Goal: Information Seeking & Learning: Learn about a topic

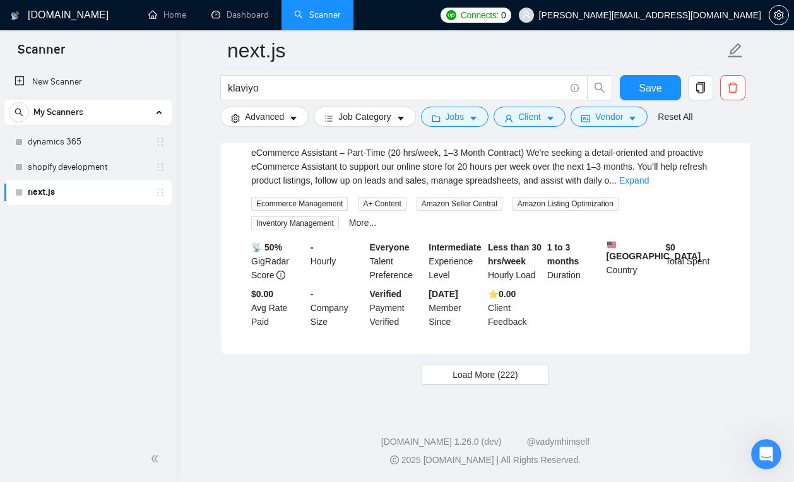
scroll to position [16303, 0]
drag, startPoint x: 464, startPoint y: 376, endPoint x: 423, endPoint y: 396, distance: 45.1
click at [464, 376] on span "Load More (222)" at bounding box center [485, 375] width 66 height 14
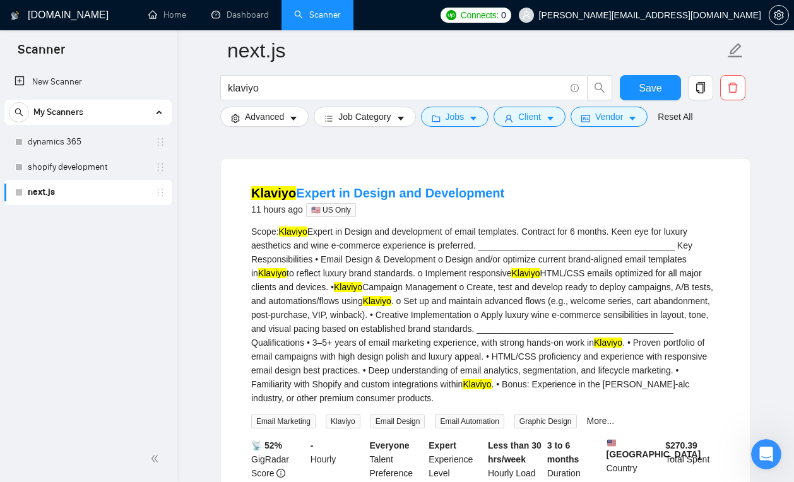
scroll to position [0, 0]
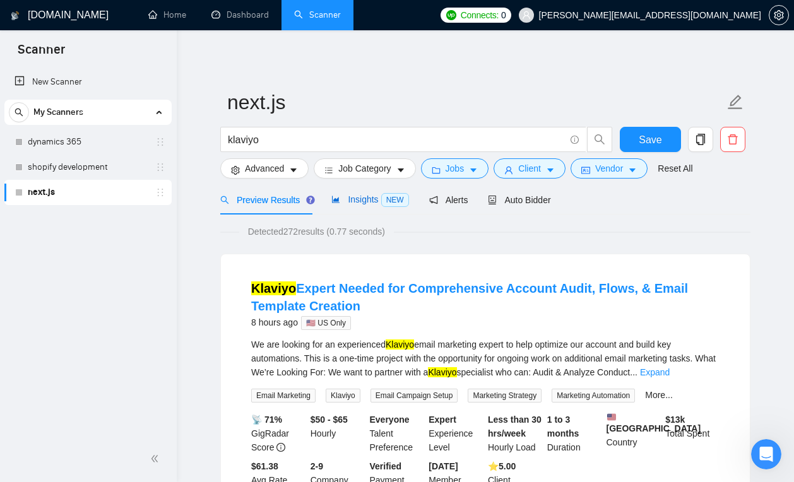
click at [356, 199] on span "Insights NEW" at bounding box center [369, 199] width 77 height 10
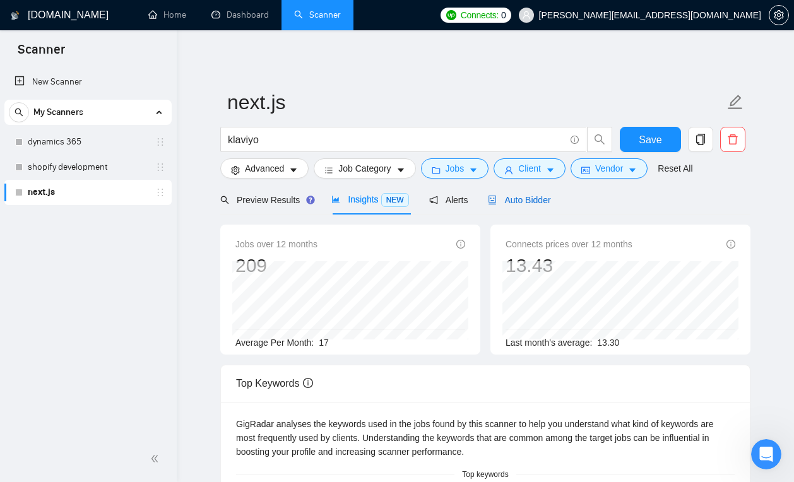
click at [511, 200] on span "Auto Bidder" at bounding box center [519, 200] width 62 height 10
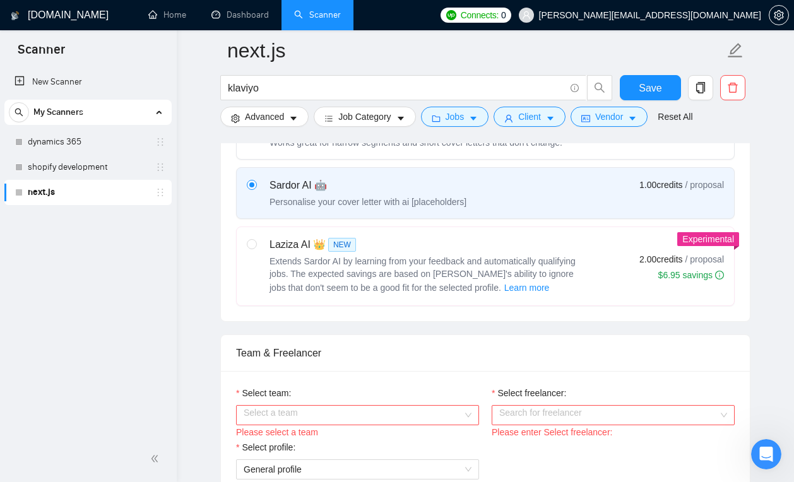
scroll to position [484, 0]
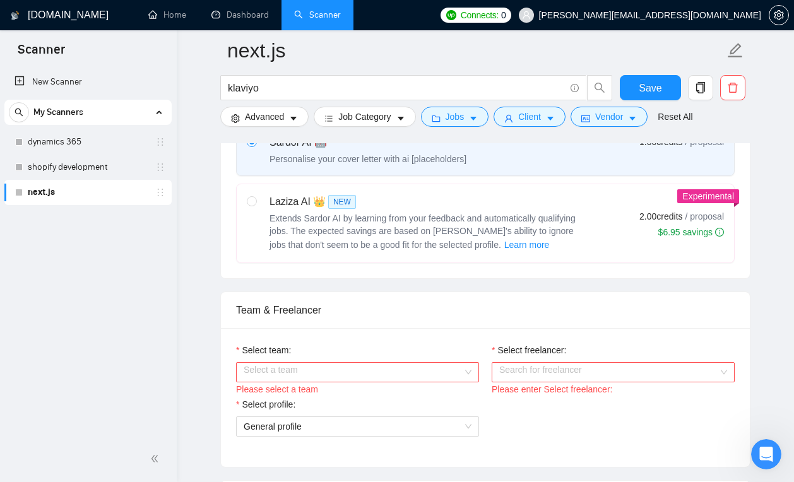
drag, startPoint x: 437, startPoint y: 237, endPoint x: 437, endPoint y: 274, distance: 37.2
click at [437, 237] on div "Extends Sardor AI by learning from your feedback and automatically qualifying j…" at bounding box center [426, 232] width 315 height 40
click at [255, 205] on input "radio" at bounding box center [251, 200] width 9 height 9
radio input "true"
radio input "false"
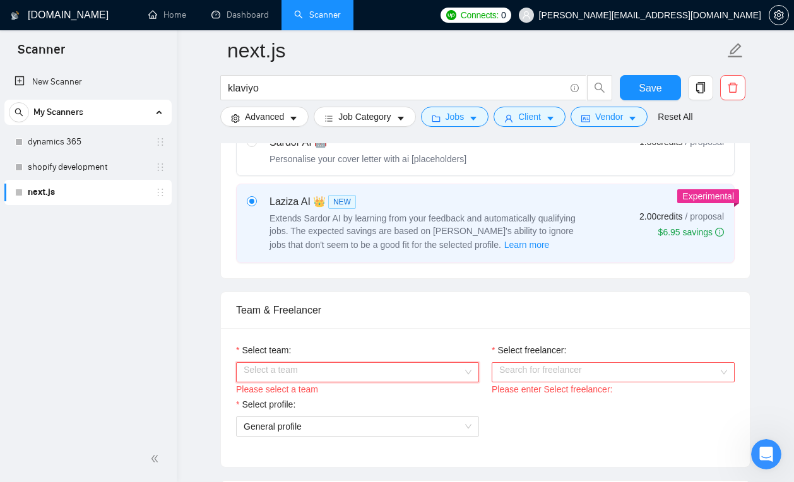
click at [375, 374] on input "Select team:" at bounding box center [352, 372] width 219 height 19
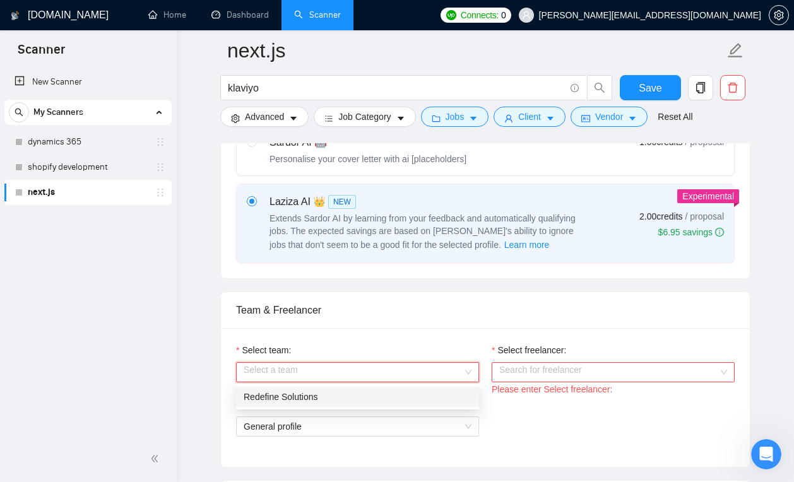
click at [375, 403] on div "Redefine Solutions" at bounding box center [357, 397] width 228 height 14
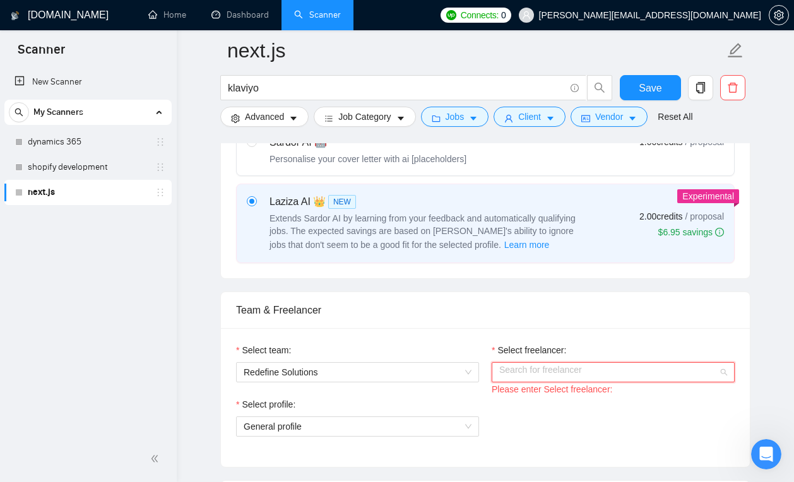
click at [530, 372] on input "Select freelancer:" at bounding box center [608, 372] width 219 height 19
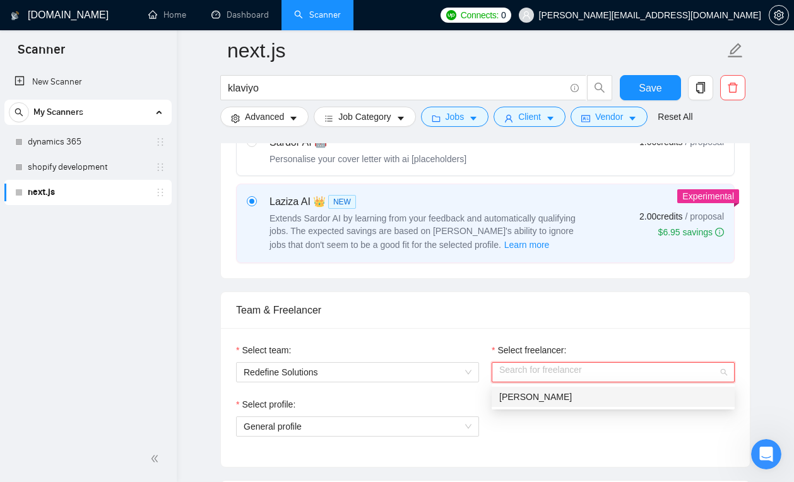
click at [541, 402] on div "[PERSON_NAME]" at bounding box center [613, 397] width 228 height 14
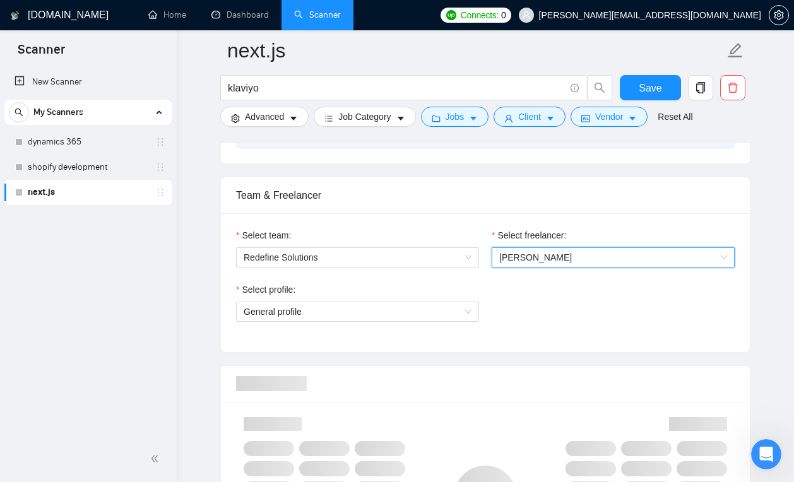
scroll to position [601, 0]
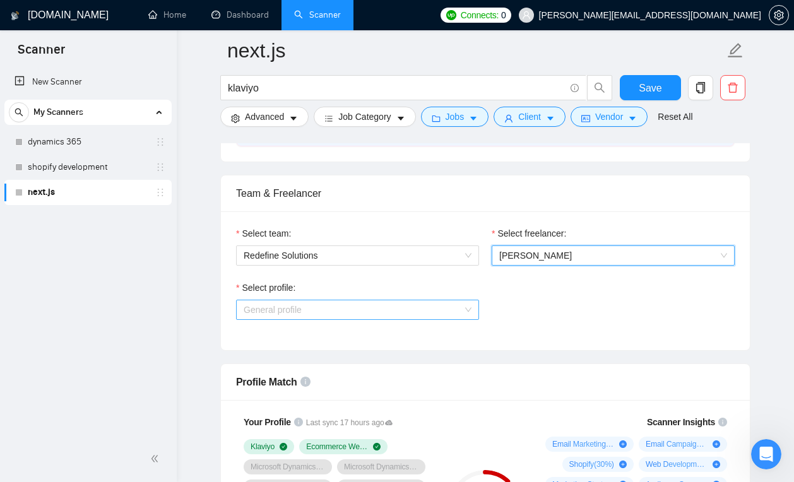
click at [438, 310] on span "General profile" at bounding box center [357, 309] width 228 height 19
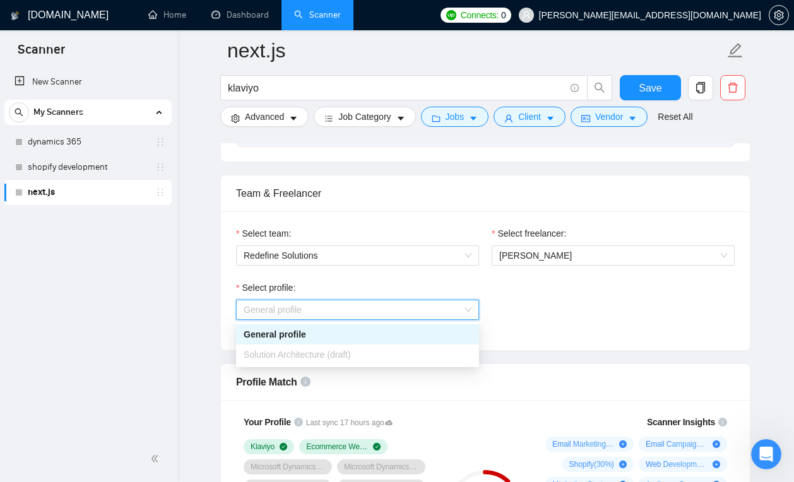
click at [522, 300] on div "Select profile: General profile" at bounding box center [485, 308] width 511 height 54
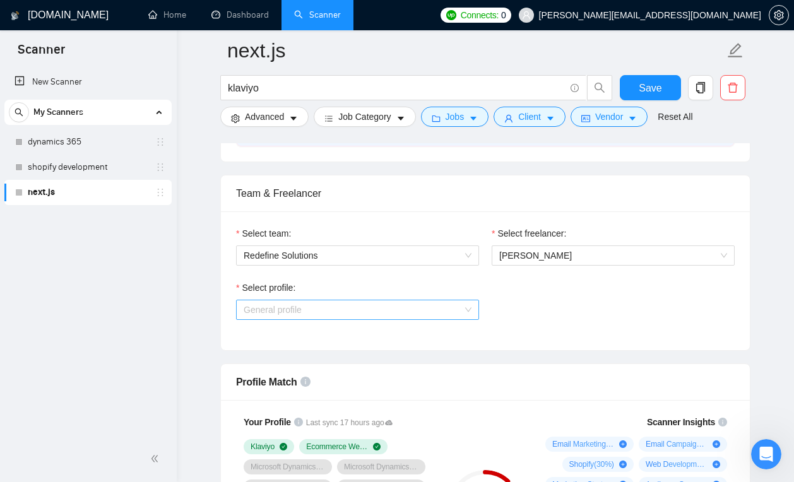
click at [458, 312] on span "General profile" at bounding box center [357, 309] width 228 height 19
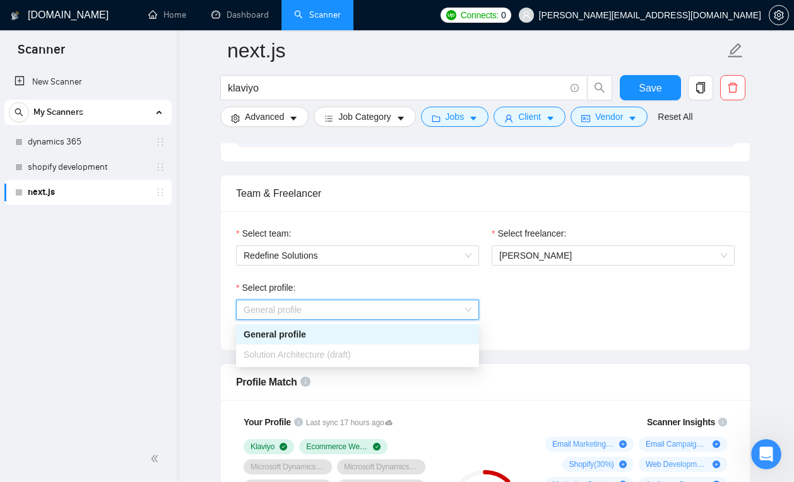
click at [517, 315] on div "Select profile: General profile" at bounding box center [485, 308] width 511 height 54
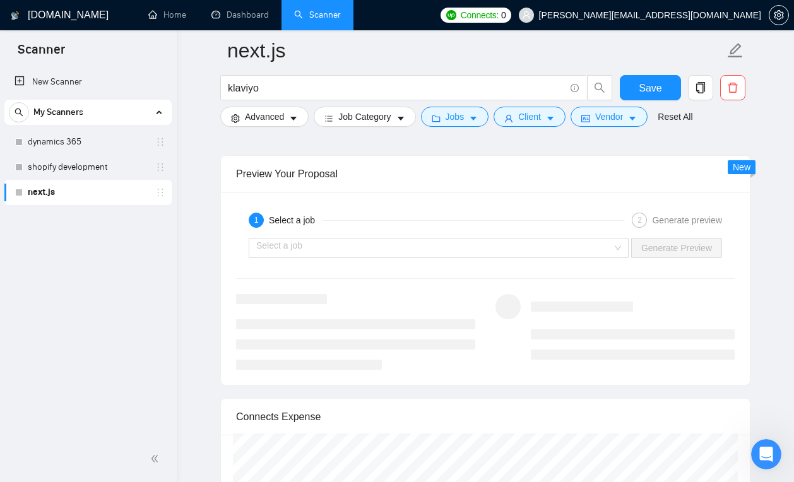
scroll to position [2391, 0]
click at [532, 261] on div "Select a job Generate Preview" at bounding box center [485, 250] width 501 height 30
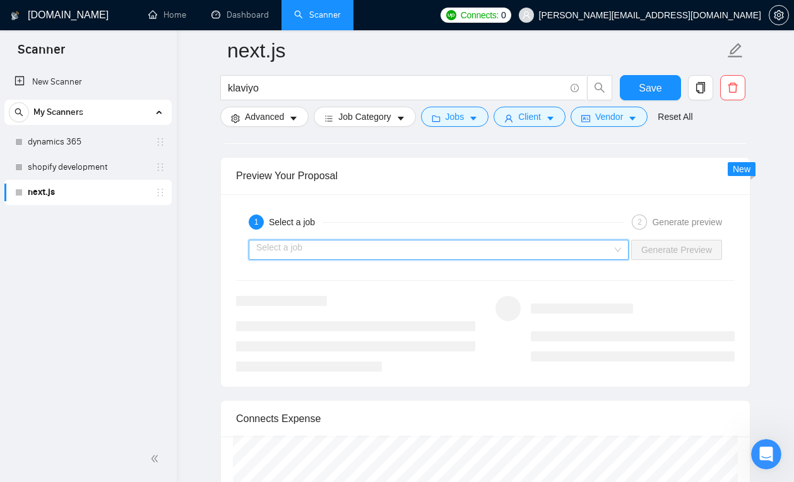
click at [531, 254] on input "search" at bounding box center [434, 249] width 356 height 19
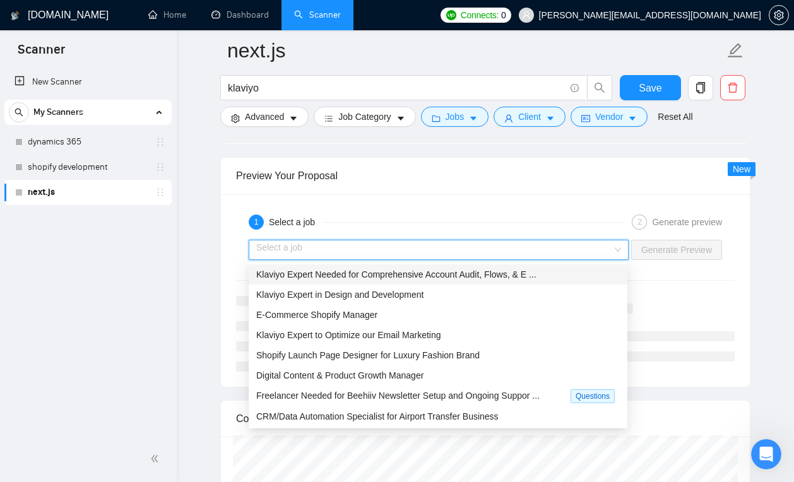
click at [534, 273] on span "Klaviyo Expert Needed for Comprehensive Account Audit, Flows, & E ..." at bounding box center [396, 274] width 280 height 10
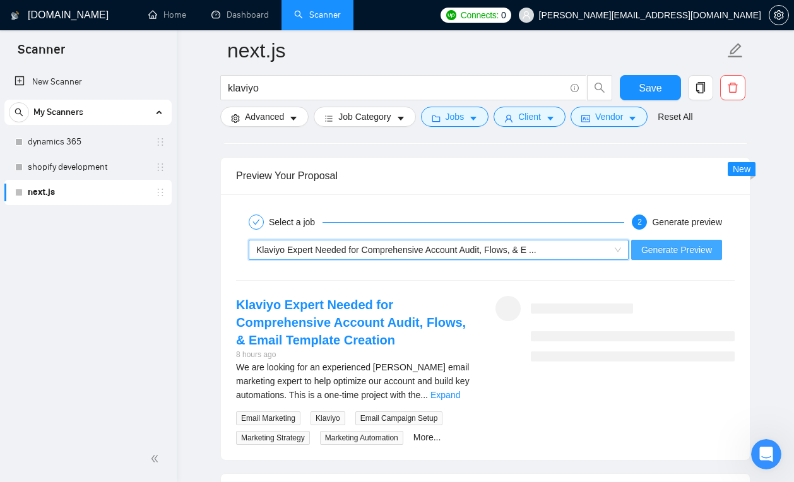
click at [664, 250] on span "Generate Preview" at bounding box center [676, 250] width 71 height 14
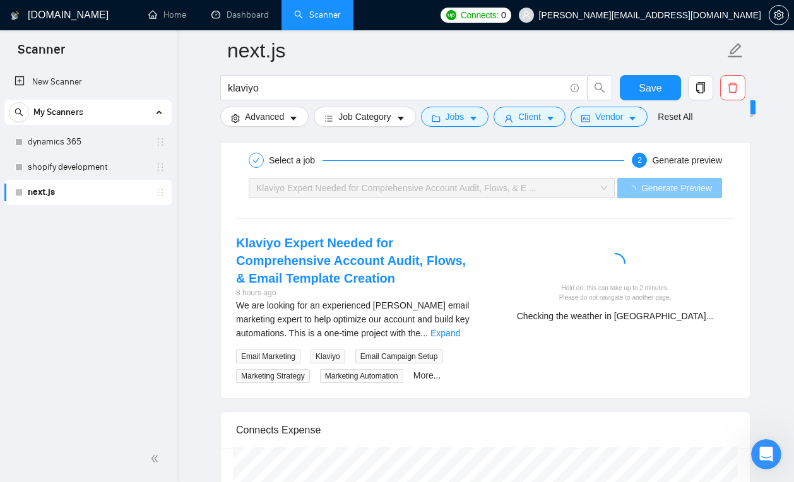
scroll to position [2405, 0]
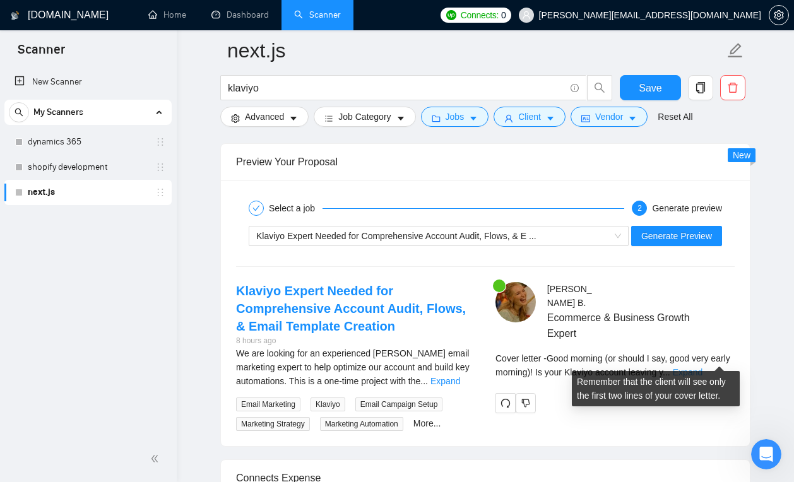
click at [702, 367] on link "Expand" at bounding box center [687, 372] width 30 height 10
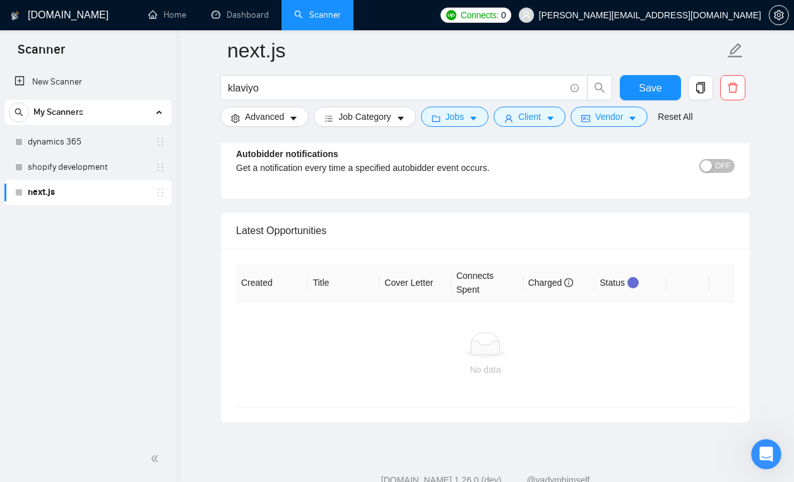
scroll to position [3385, 0]
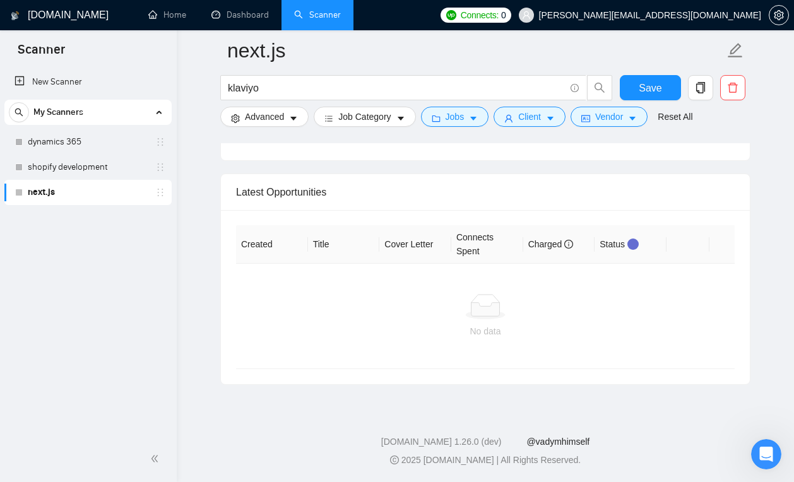
click at [550, 445] on link "@vadymhimself" at bounding box center [557, 442] width 63 height 10
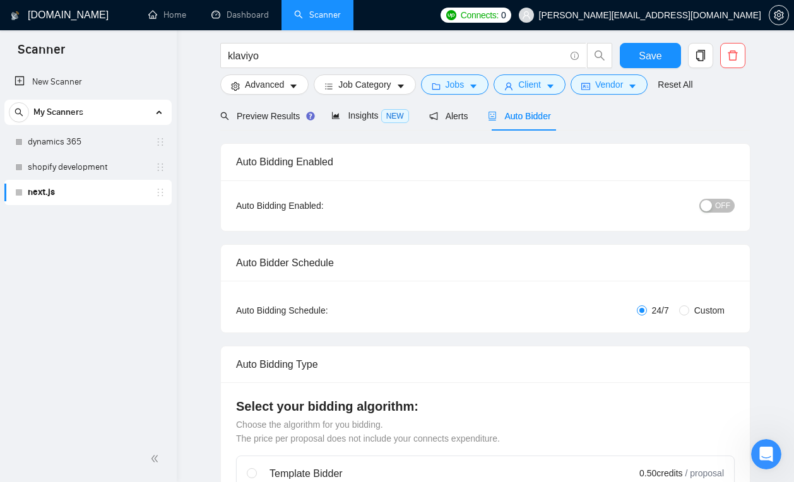
scroll to position [0, 0]
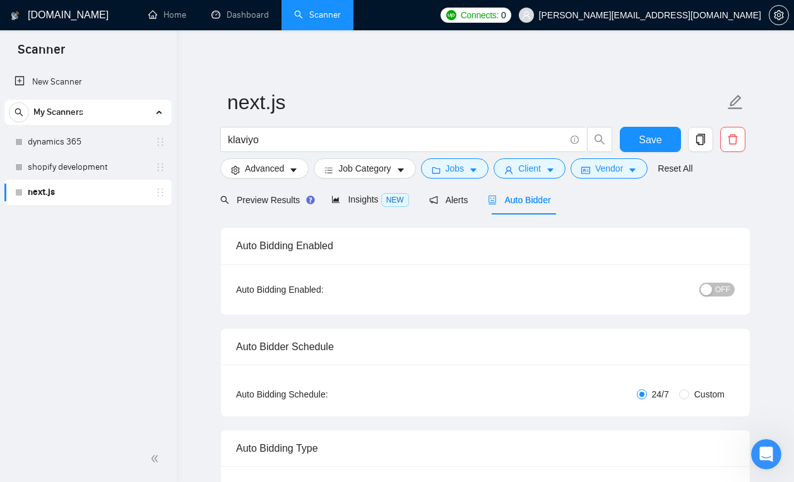
click at [81, 189] on link "next.js" at bounding box center [88, 192] width 120 height 25
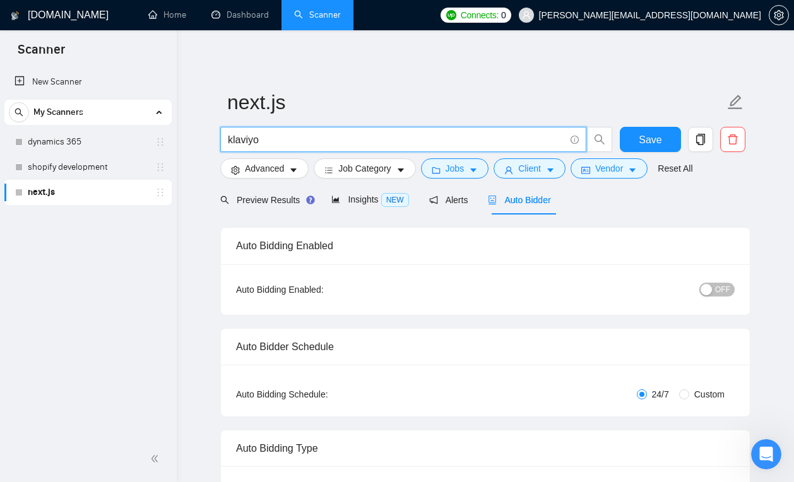
click at [283, 136] on input "klaviyo" at bounding box center [396, 140] width 337 height 16
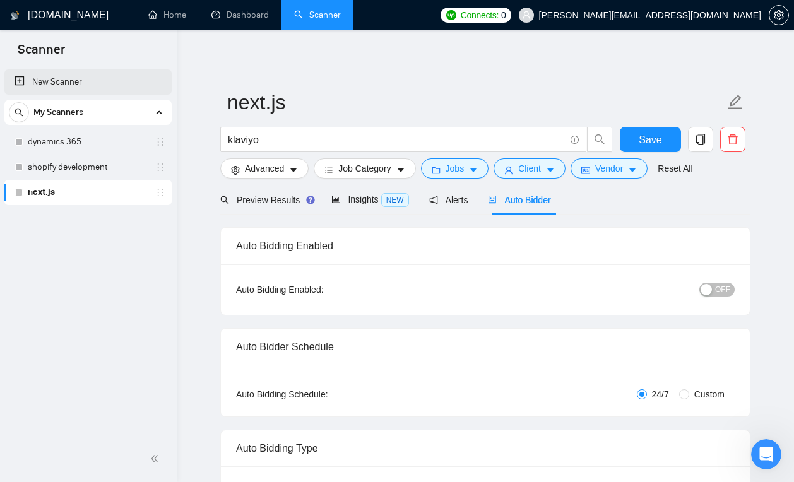
click at [110, 83] on link "New Scanner" at bounding box center [88, 81] width 147 height 25
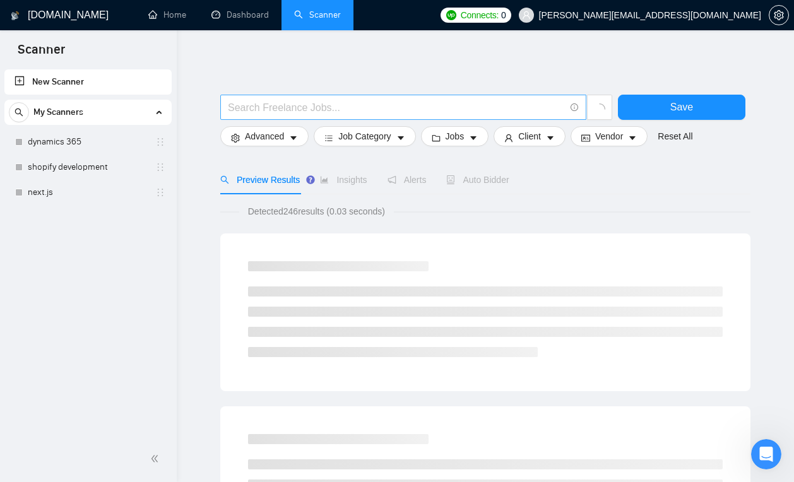
click at [250, 111] on input "text" at bounding box center [396, 108] width 337 height 16
type input ".net"
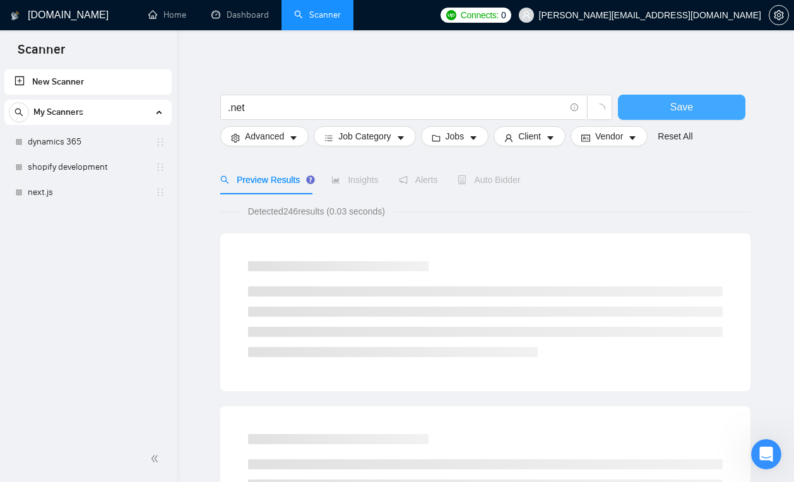
click at [662, 107] on button "Save" at bounding box center [681, 107] width 127 height 25
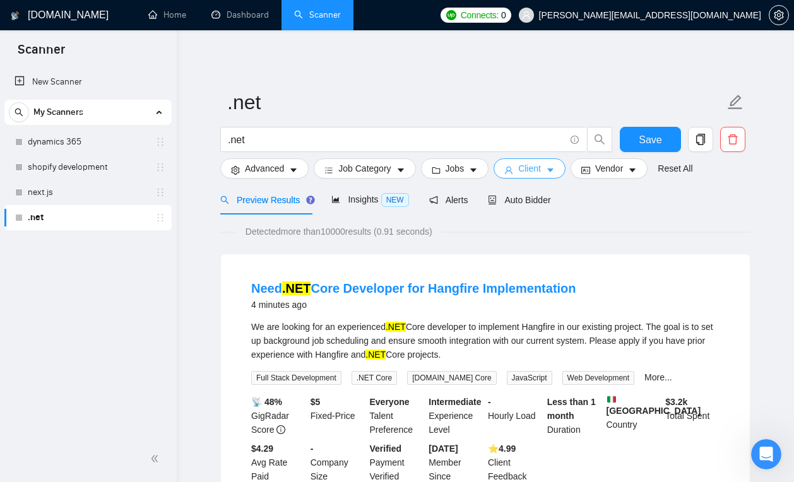
click at [551, 165] on span "caret-down" at bounding box center [550, 169] width 9 height 9
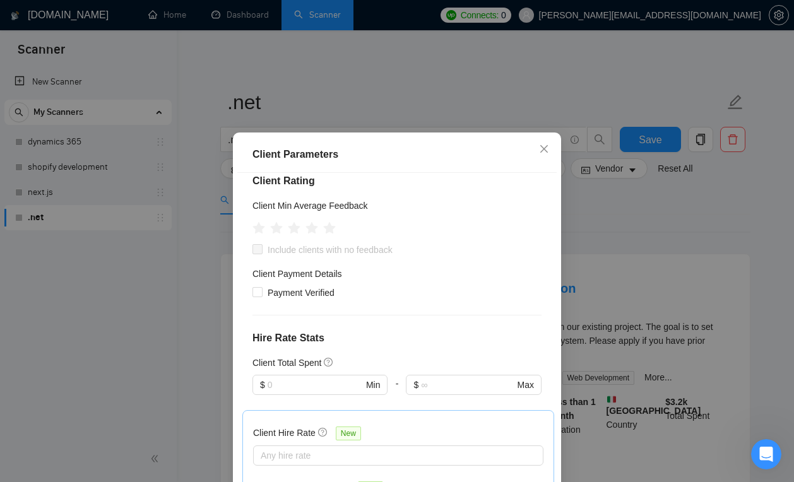
scroll to position [236, 0]
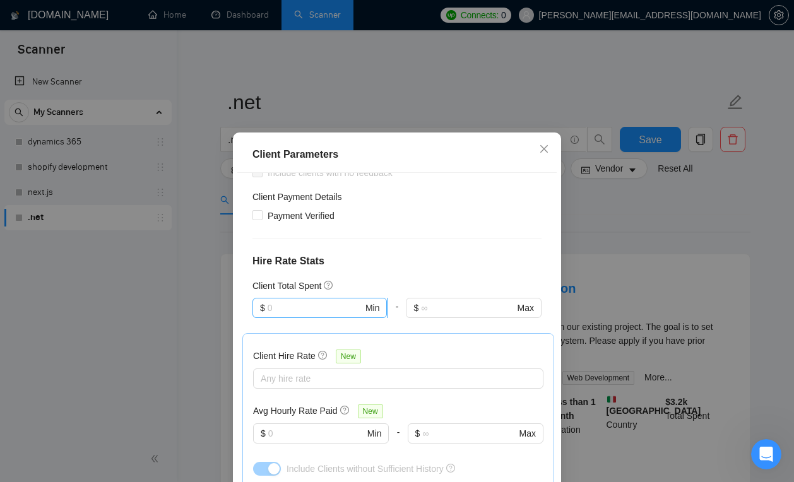
click at [356, 307] on input "text" at bounding box center [314, 308] width 95 height 14
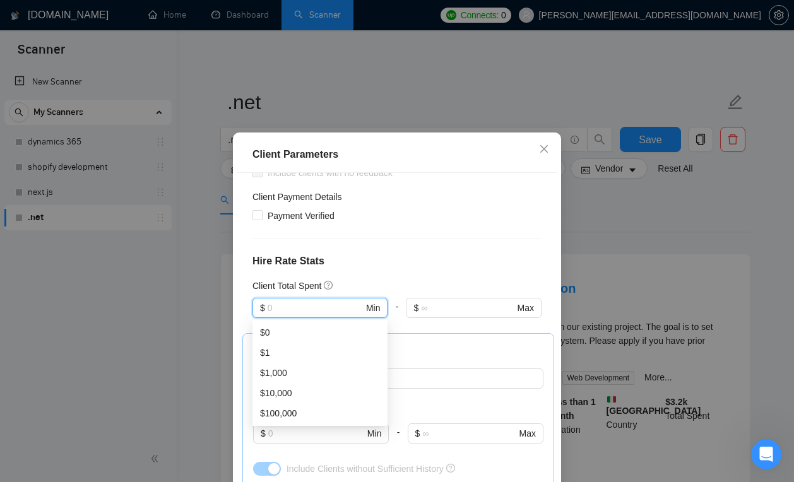
click at [442, 248] on div "Client Location Include Client Countries Select Exclude Client Countries Select…" at bounding box center [396, 341] width 319 height 337
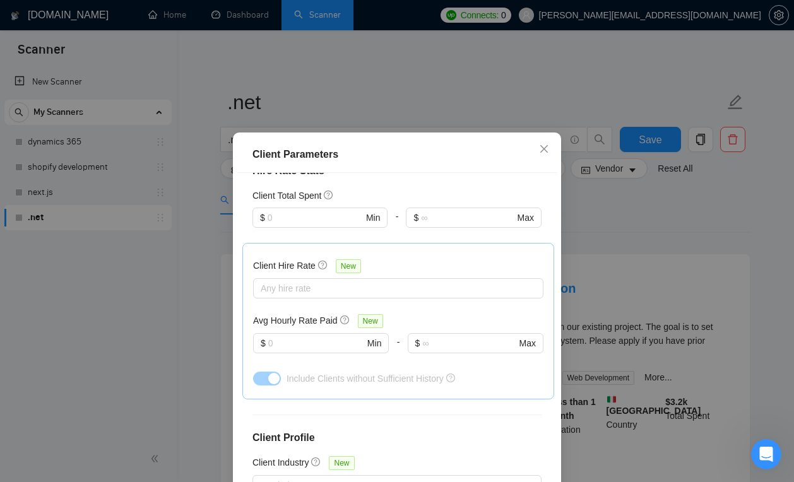
scroll to position [332, 0]
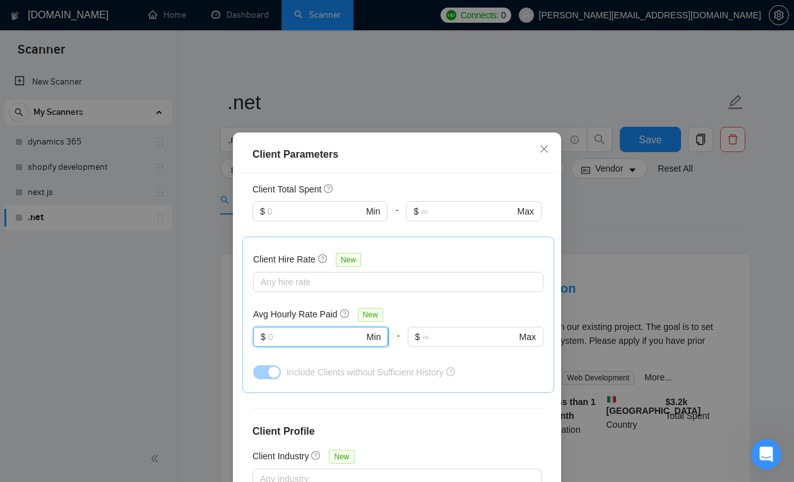
click at [320, 339] on input "text" at bounding box center [316, 337] width 96 height 14
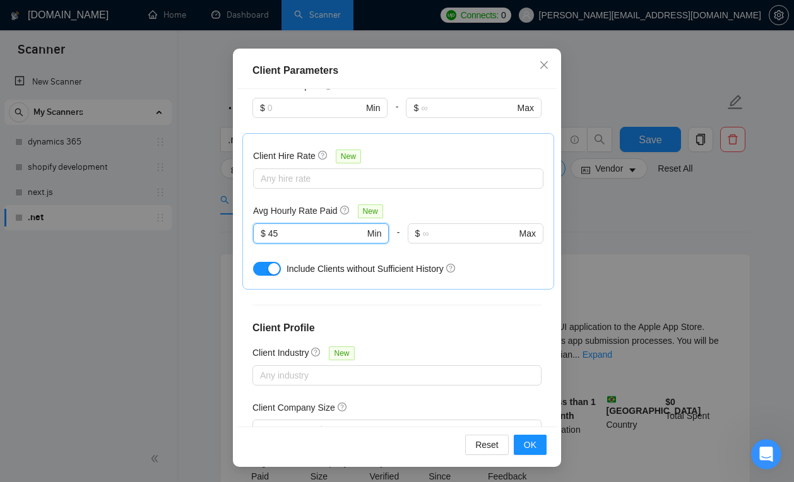
scroll to position [276, 0]
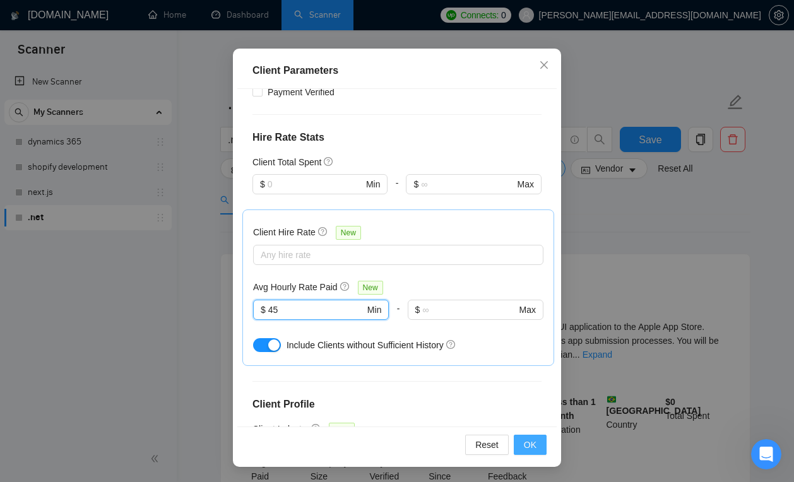
type input "45"
click at [530, 440] on span "OK" at bounding box center [530, 445] width 13 height 14
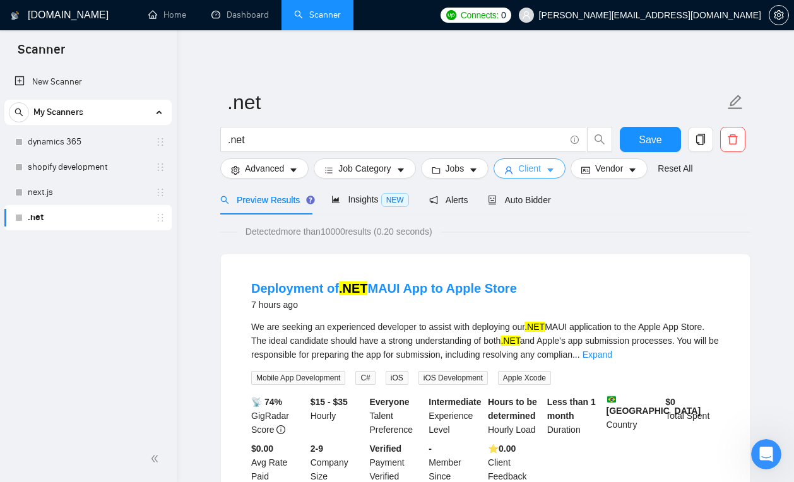
scroll to position [0, 0]
click at [447, 171] on button "Jobs" at bounding box center [455, 168] width 68 height 20
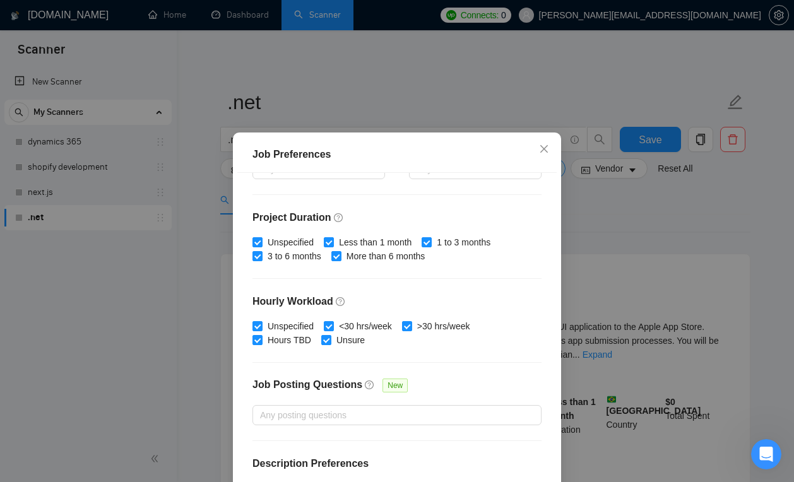
scroll to position [346, 0]
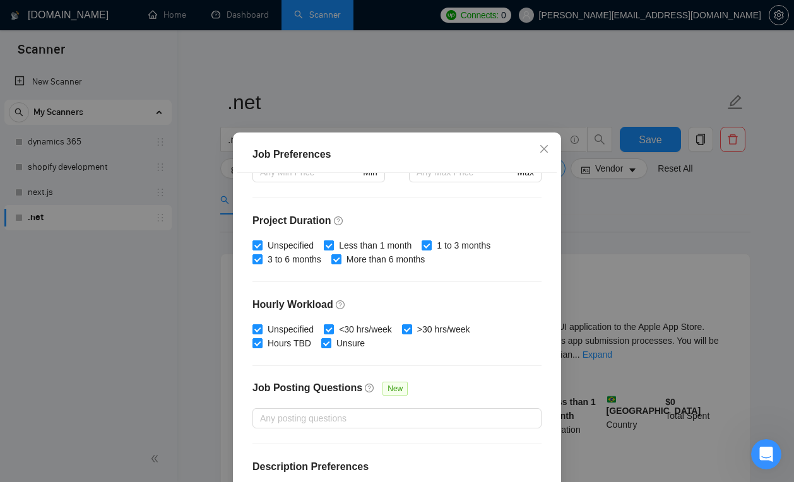
click at [331, 242] on input "Less than 1 month" at bounding box center [328, 244] width 9 height 9
checkbox input "false"
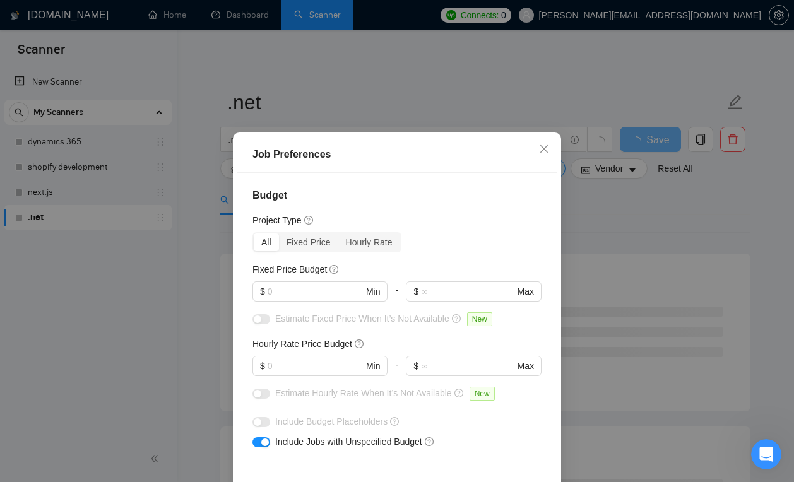
scroll to position [0, 0]
click at [305, 246] on div "Fixed Price" at bounding box center [308, 242] width 59 height 18
click at [279, 233] on input "Fixed Price" at bounding box center [279, 233] width 0 height 0
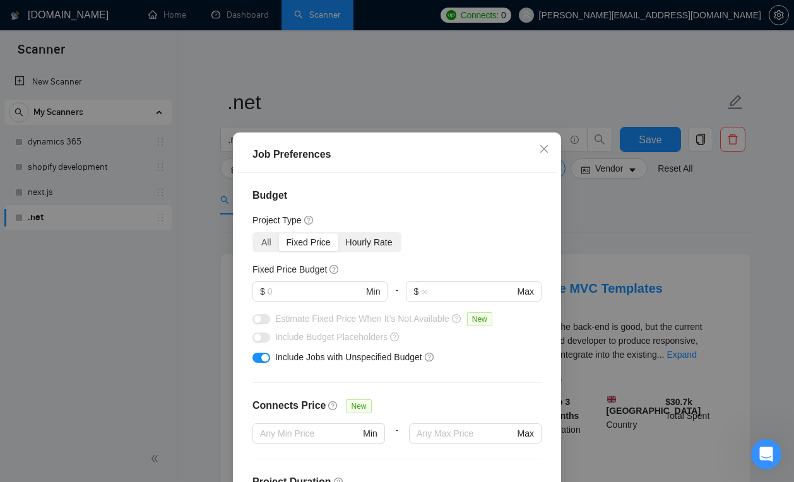
click at [363, 241] on div "Hourly Rate" at bounding box center [369, 242] width 62 height 18
click at [338, 233] on input "Hourly Rate" at bounding box center [338, 233] width 0 height 0
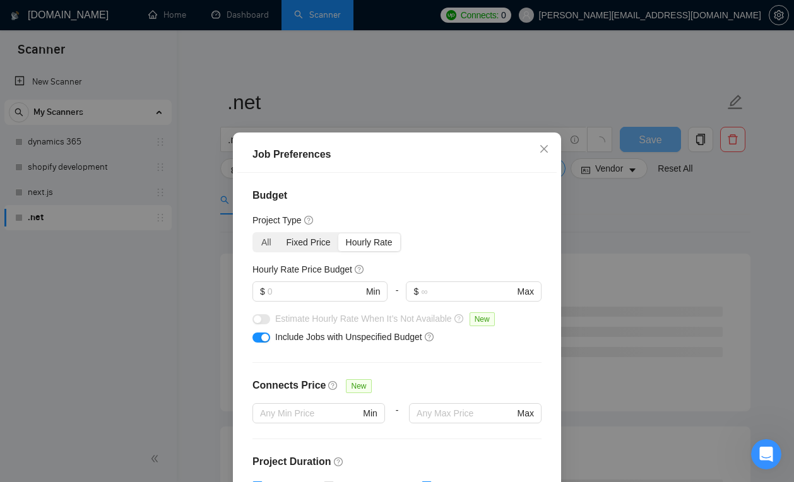
click at [291, 245] on div "Fixed Price" at bounding box center [308, 242] width 59 height 18
click at [279, 233] on input "Fixed Price" at bounding box center [279, 233] width 0 height 0
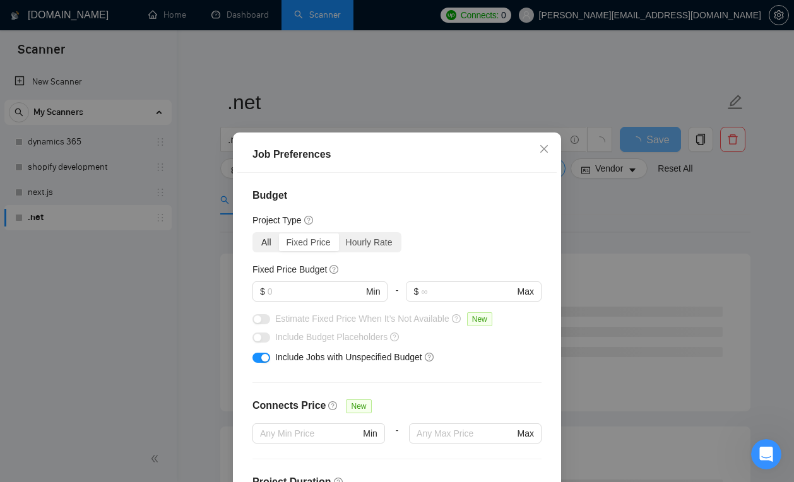
click at [264, 244] on div "All" at bounding box center [266, 242] width 25 height 18
click at [254, 233] on input "All" at bounding box center [254, 233] width 0 height 0
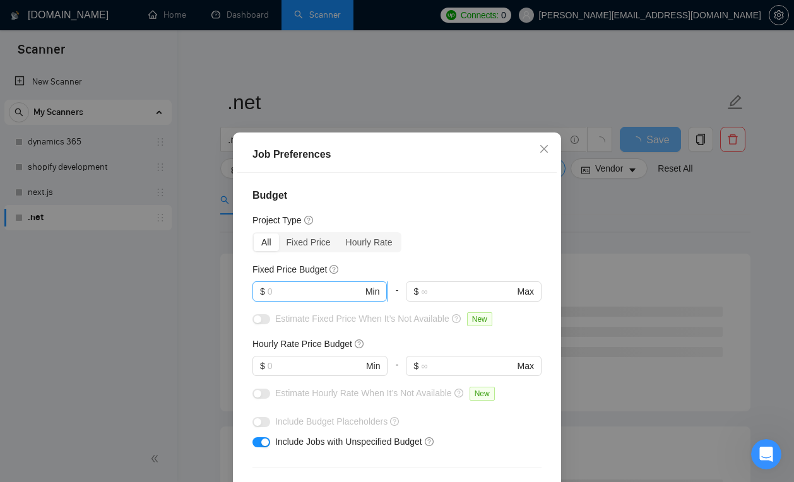
click at [300, 291] on input "text" at bounding box center [314, 291] width 95 height 14
type input "45"
click at [481, 230] on div "Budget Project Type All Fixed Price Hourly Rate Fixed Price Budget 45 $ 45 Min …" at bounding box center [396, 341] width 319 height 337
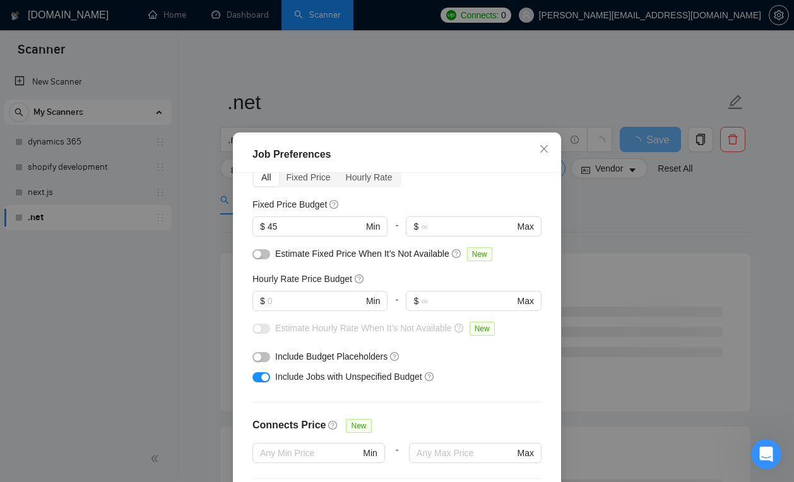
scroll to position [82, 0]
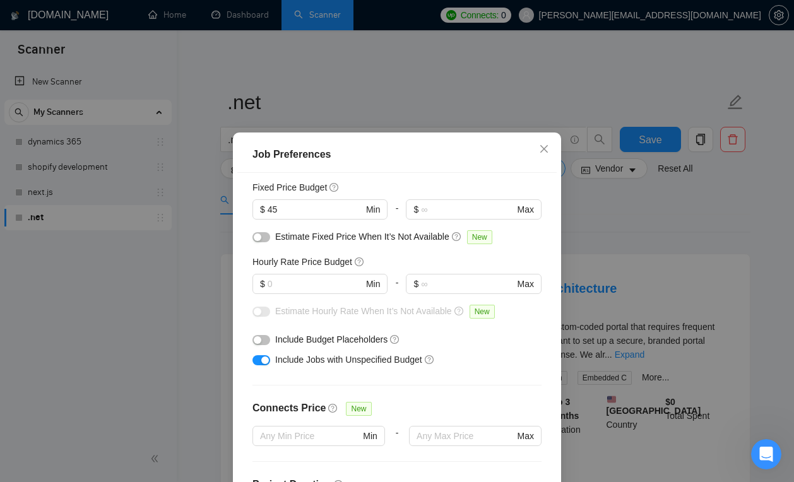
click at [263, 235] on button "button" at bounding box center [261, 237] width 18 height 10
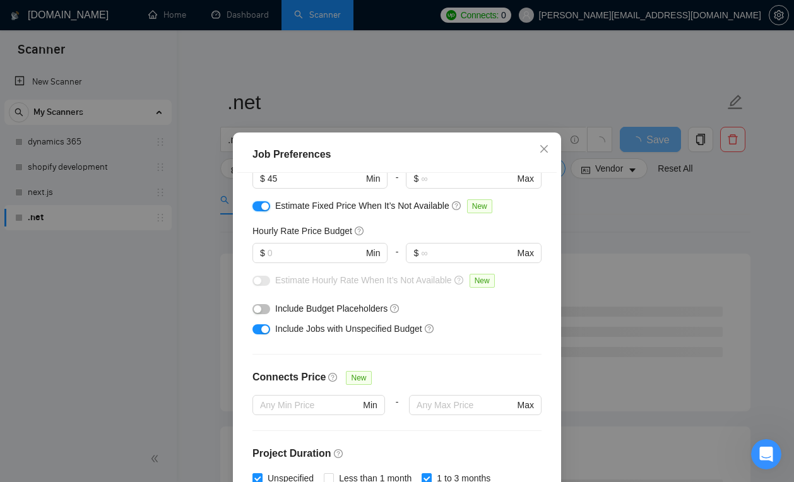
scroll to position [119, 0]
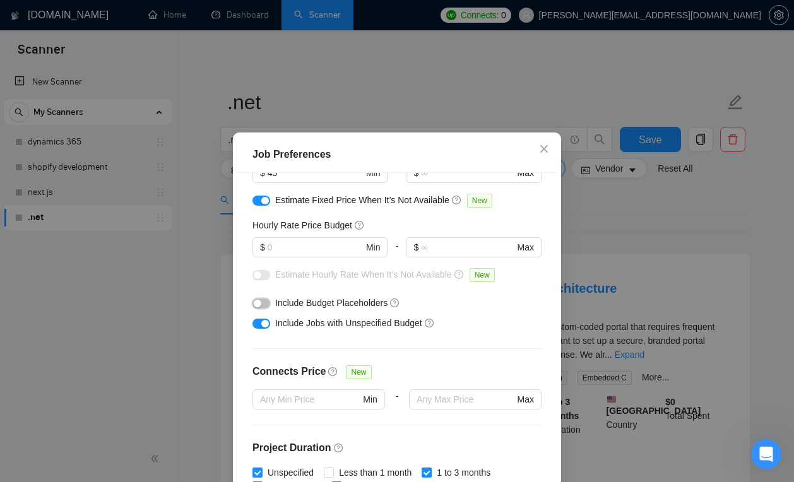
drag, startPoint x: 264, startPoint y: 303, endPoint x: 290, endPoint y: 308, distance: 27.1
click at [264, 303] on button "button" at bounding box center [261, 303] width 18 height 10
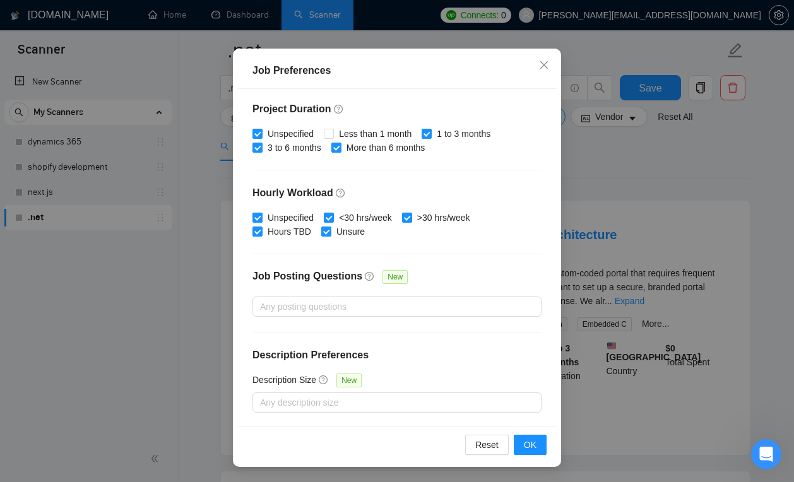
scroll to position [65, 0]
click at [530, 444] on span "OK" at bounding box center [530, 445] width 13 height 14
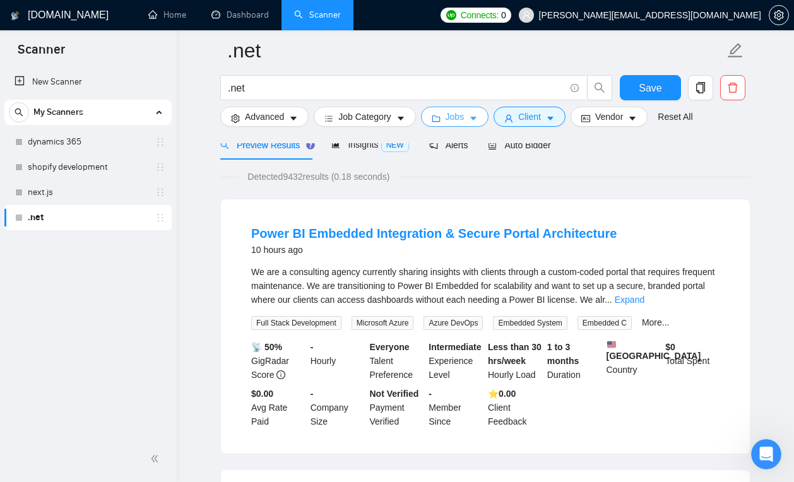
scroll to position [0, 0]
click at [590, 116] on icon "idcard" at bounding box center [585, 118] width 9 height 9
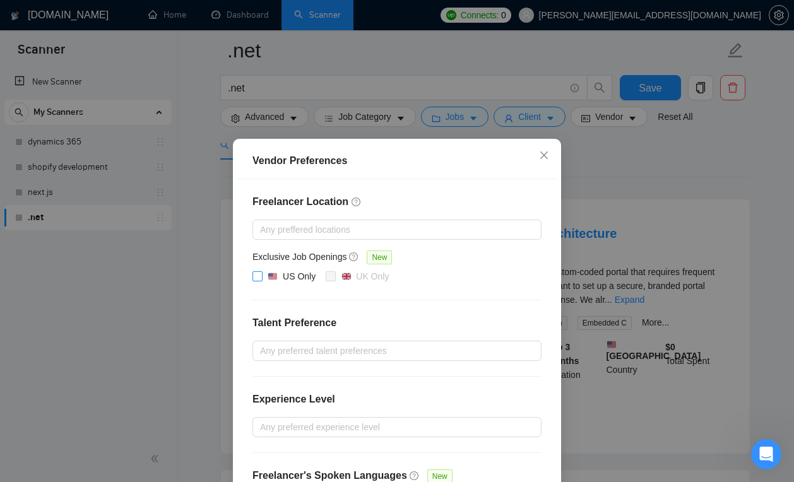
click at [273, 276] on img at bounding box center [272, 276] width 9 height 9
click at [261, 276] on input "US Only" at bounding box center [256, 275] width 9 height 9
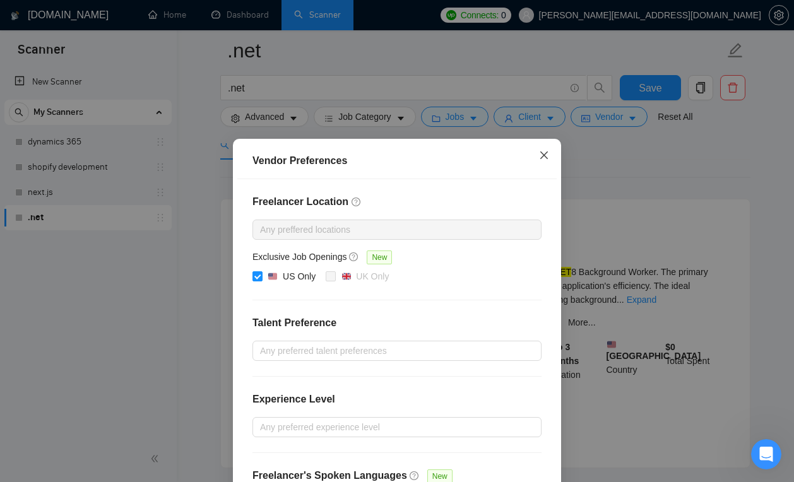
click at [542, 162] on span "Close" at bounding box center [544, 156] width 34 height 34
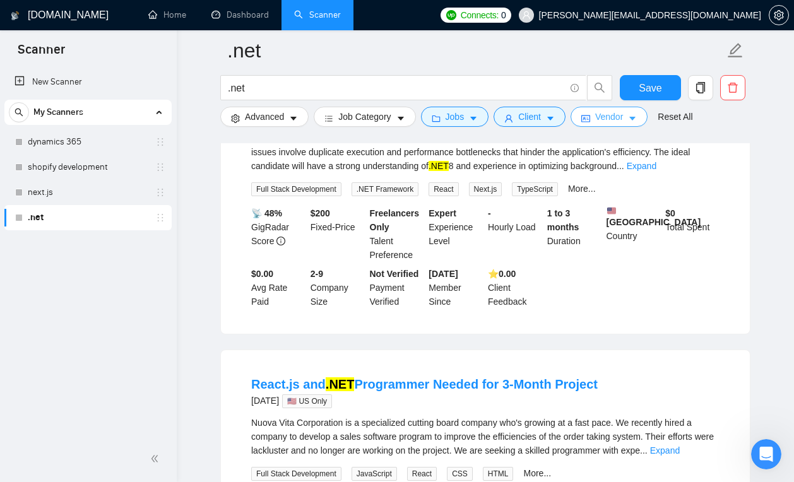
scroll to position [290, 0]
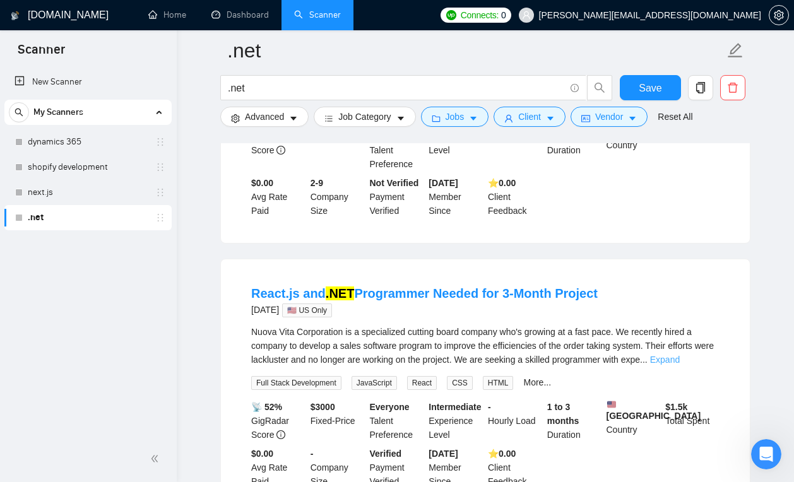
click at [679, 360] on link "Expand" at bounding box center [665, 360] width 30 height 10
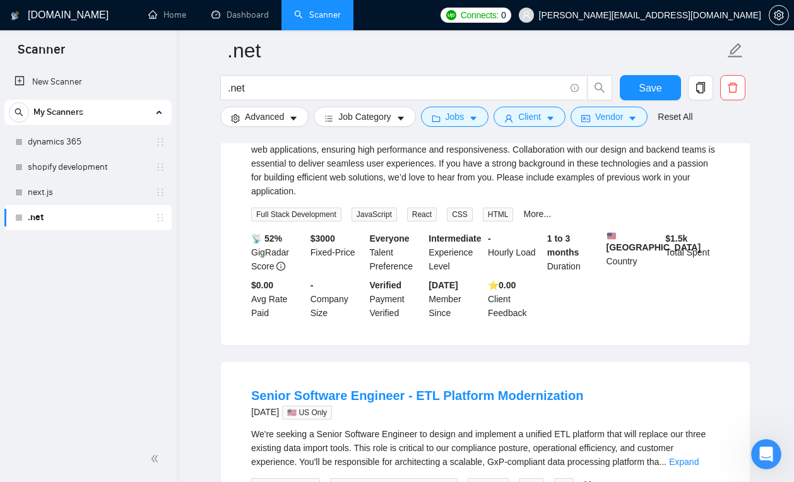
scroll to position [666, 0]
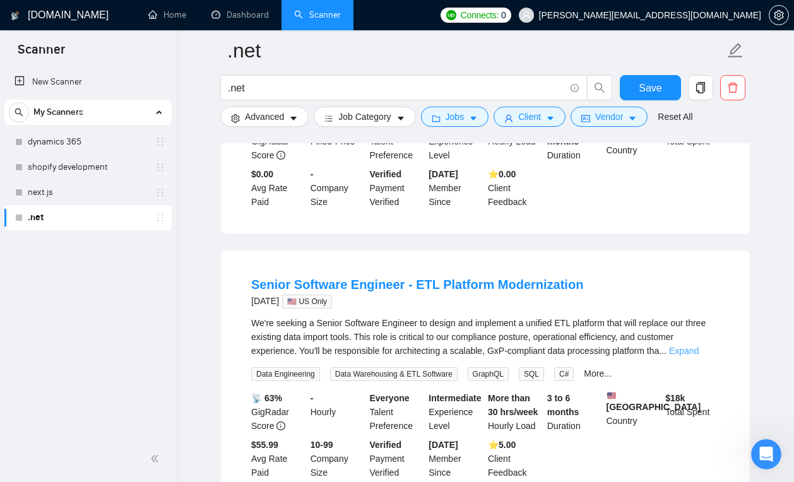
click at [692, 346] on link "Expand" at bounding box center [684, 351] width 30 height 10
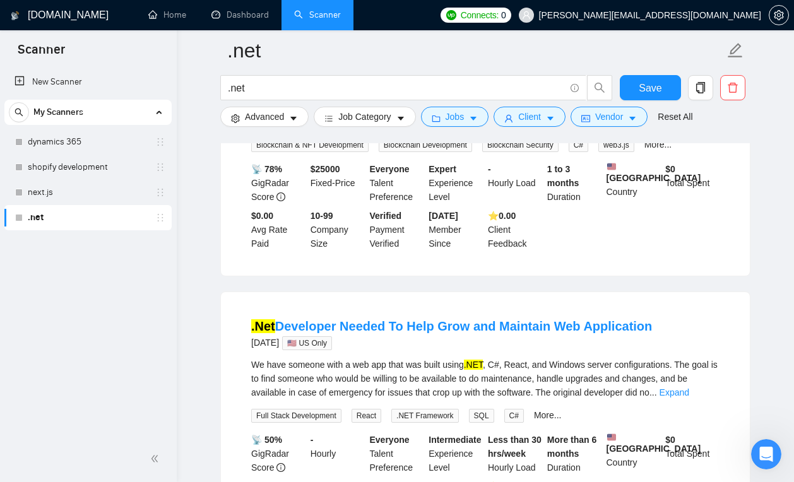
scroll to position [1509, 0]
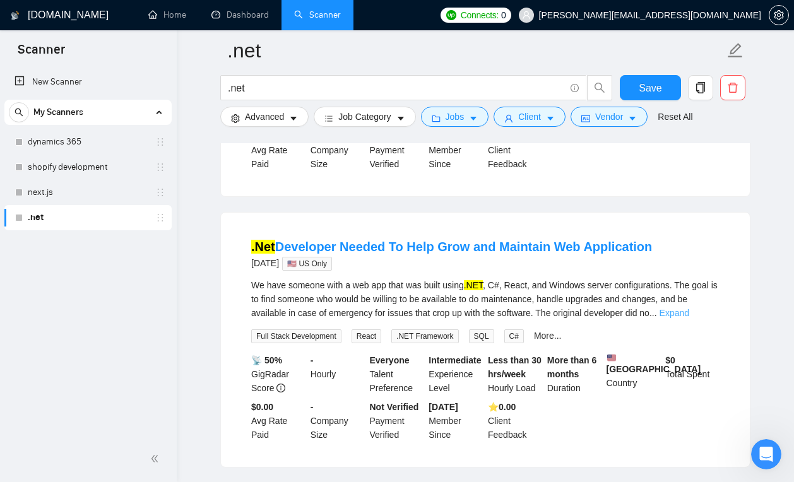
click at [689, 318] on link "Expand" at bounding box center [674, 313] width 30 height 10
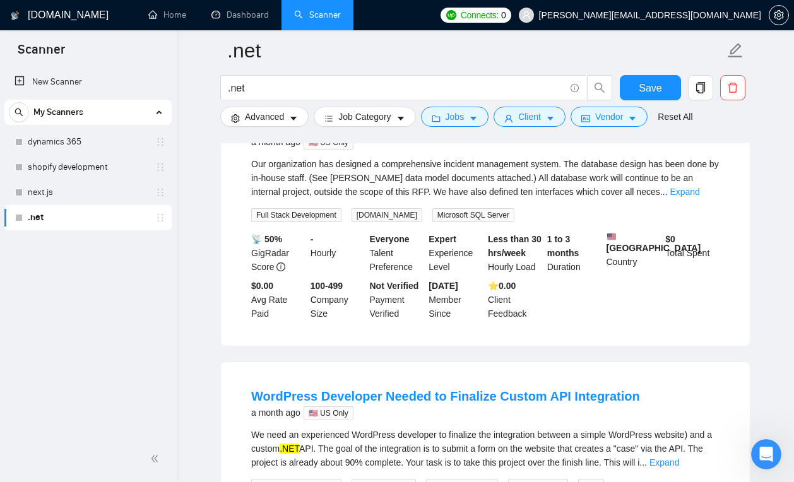
scroll to position [2768, 0]
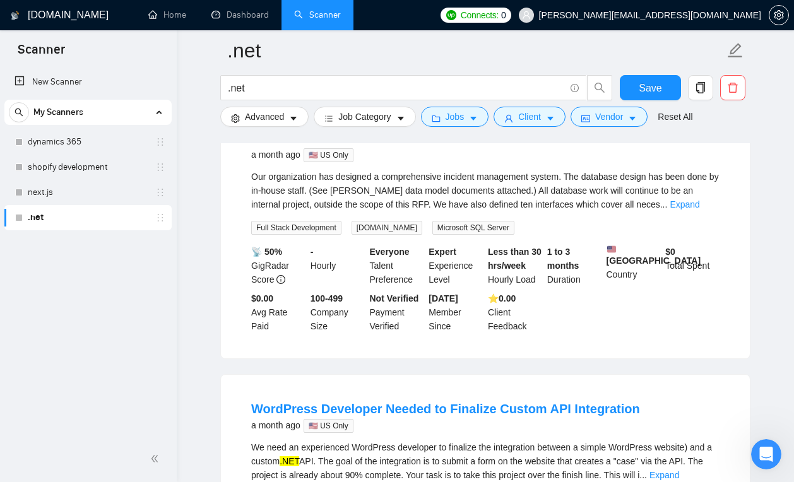
click at [695, 211] on div "Our organization has designed a comprehensive incident management system. The d…" at bounding box center [485, 191] width 468 height 42
click at [695, 209] on link "Expand" at bounding box center [684, 204] width 30 height 10
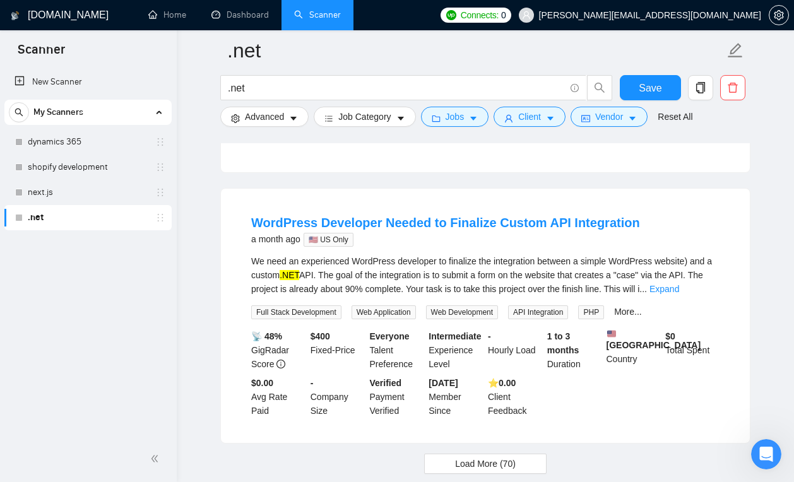
scroll to position [3148, 0]
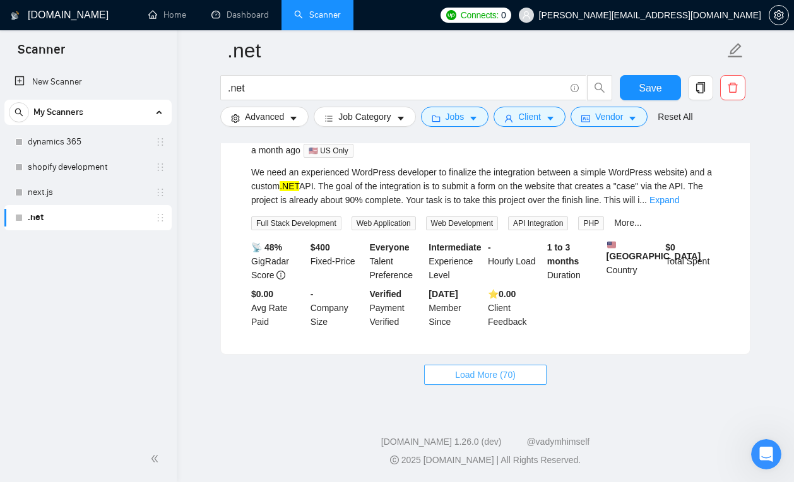
click at [514, 376] on span "Load More (70)" at bounding box center [485, 375] width 61 height 14
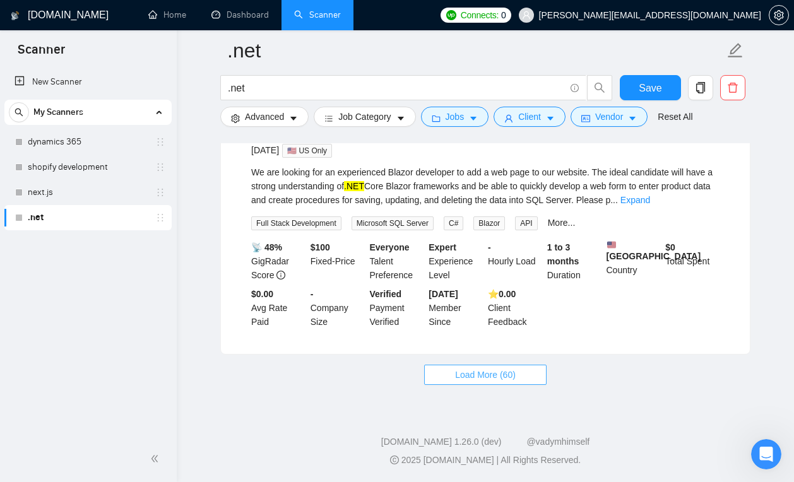
scroll to position [5964, 0]
click at [479, 375] on span "Load More (60)" at bounding box center [485, 375] width 61 height 14
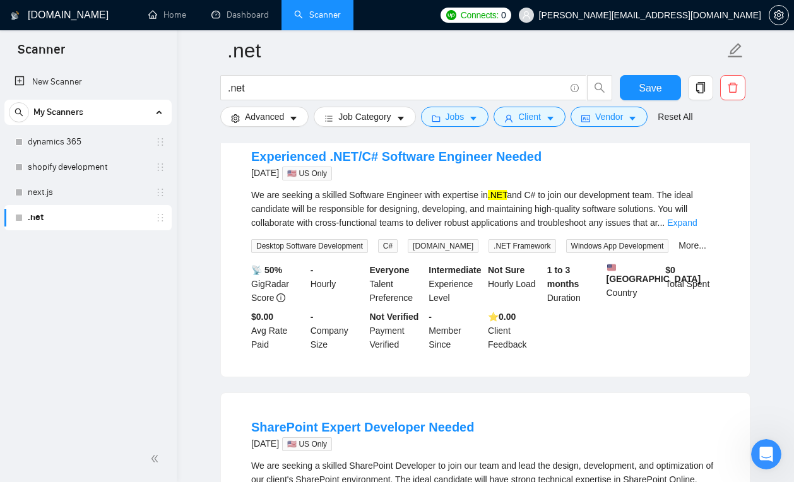
scroll to position [4986, 0]
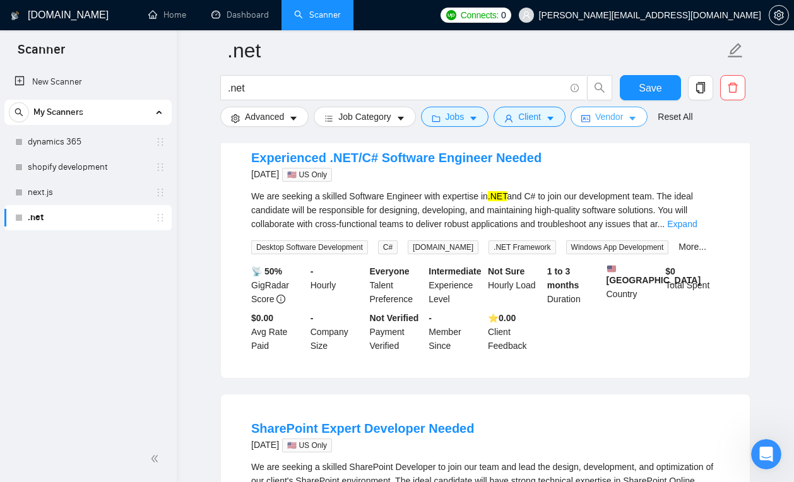
click at [598, 120] on button "Vendor" at bounding box center [608, 117] width 77 height 20
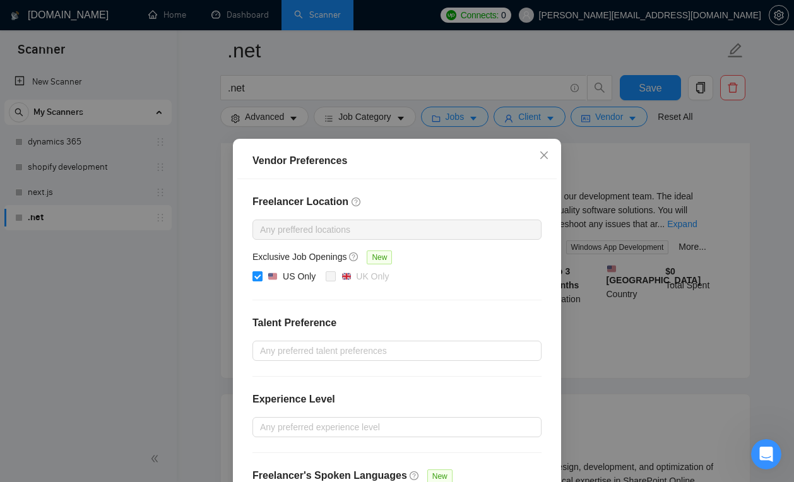
click at [256, 278] on input "US Only" at bounding box center [256, 275] width 9 height 9
checkbox input "false"
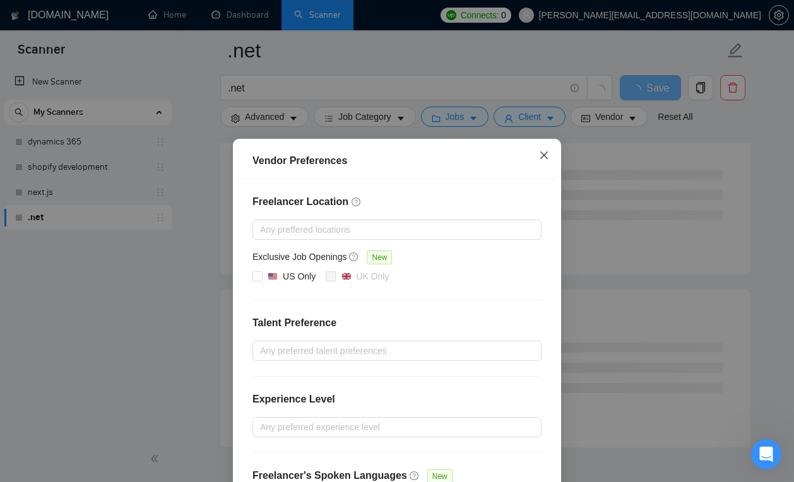
click at [548, 153] on icon "close" at bounding box center [544, 155] width 10 height 10
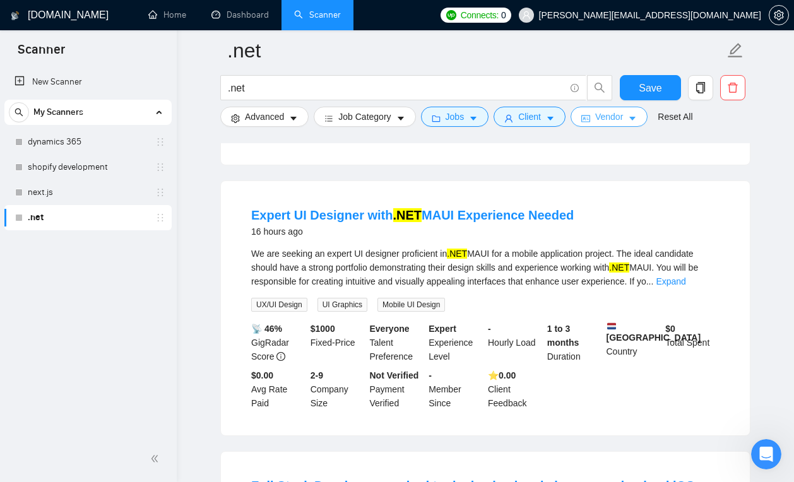
scroll to position [0, 0]
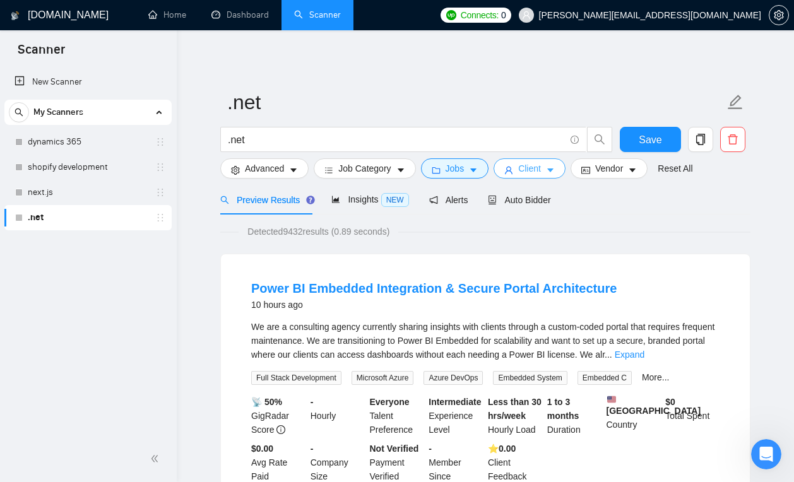
click at [551, 168] on icon "caret-down" at bounding box center [550, 170] width 9 height 9
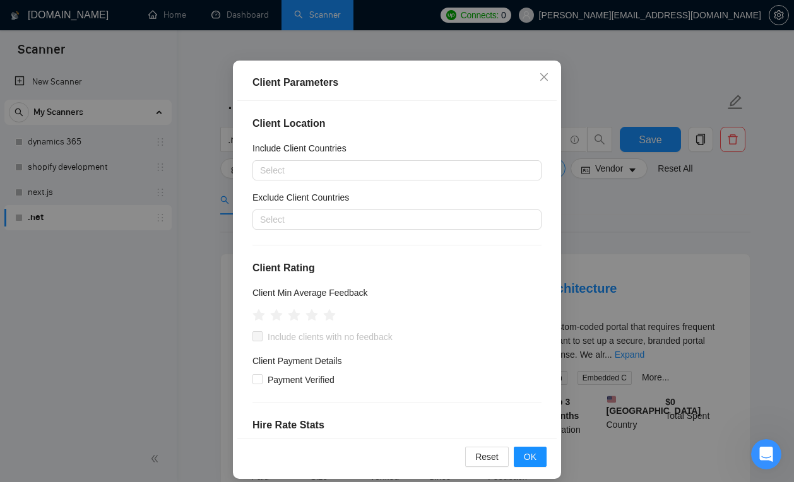
scroll to position [62, 0]
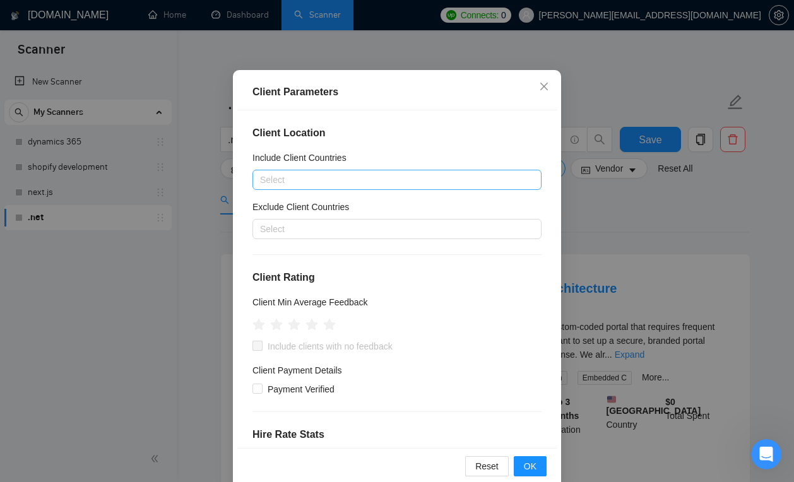
click at [409, 180] on div at bounding box center [390, 179] width 270 height 15
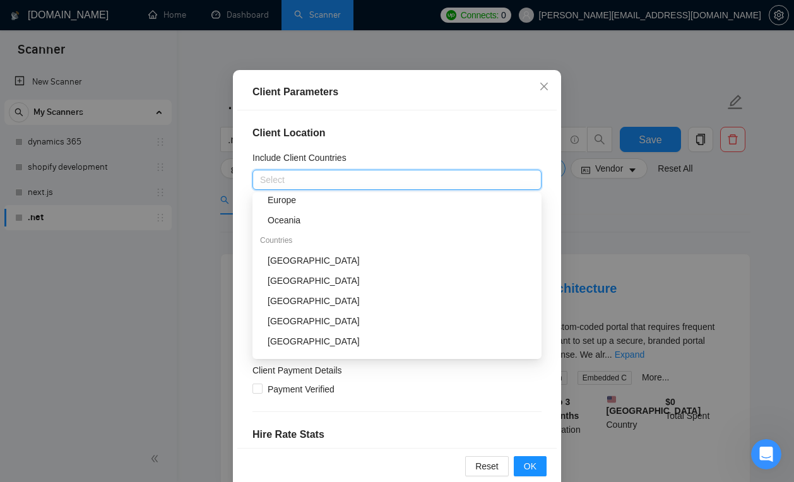
scroll to position [107, 0]
click at [371, 265] on div "[GEOGRAPHIC_DATA]" at bounding box center [400, 260] width 266 height 14
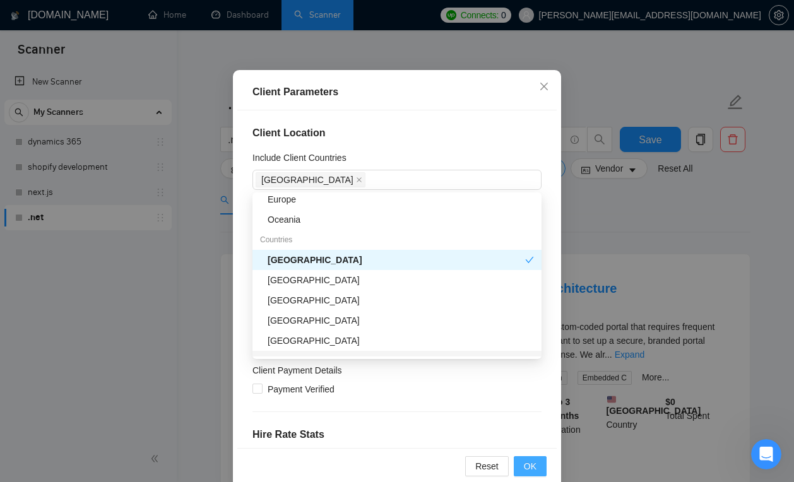
click at [538, 471] on button "OK" at bounding box center [529, 466] width 33 height 20
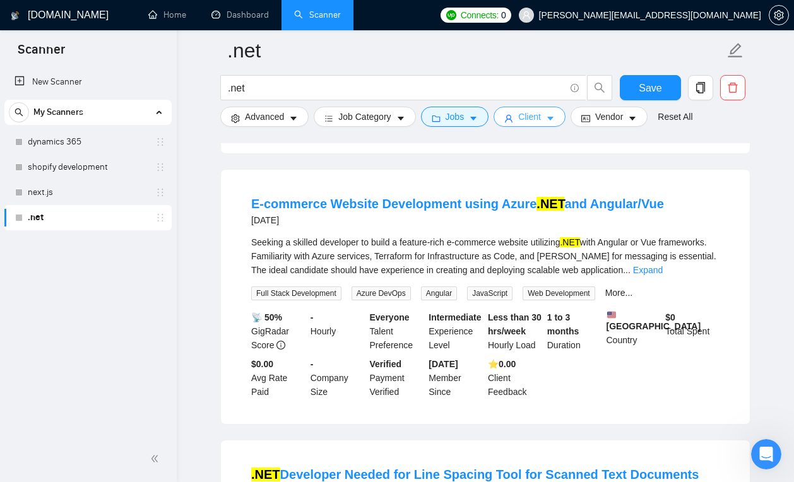
scroll to position [1197, 0]
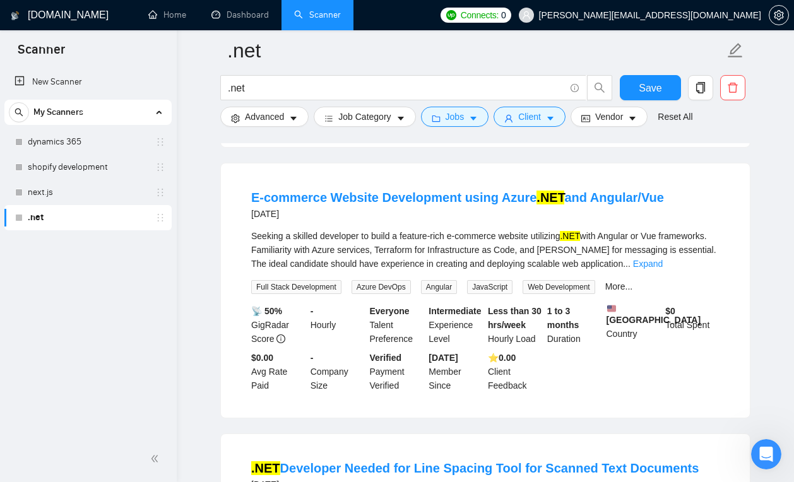
click at [702, 260] on div "Seeking a skilled developer to build a feature-rich e-commerce website utilizin…" at bounding box center [485, 250] width 468 height 42
click at [662, 263] on link "Expand" at bounding box center [648, 264] width 30 height 10
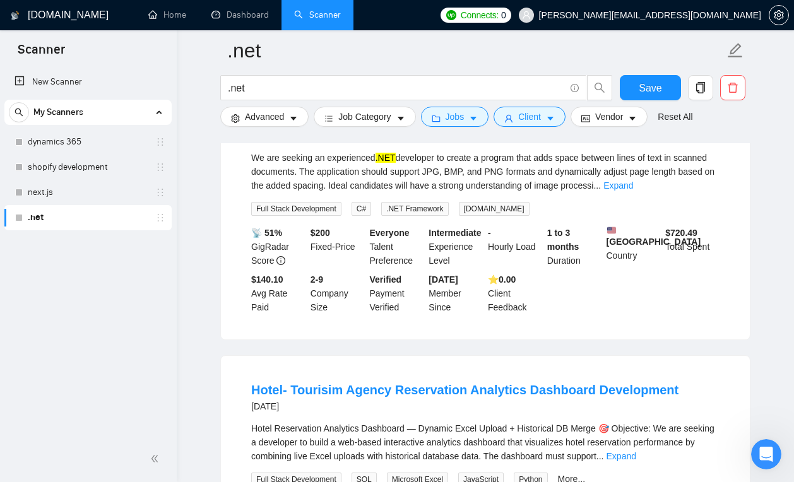
scroll to position [1709, 0]
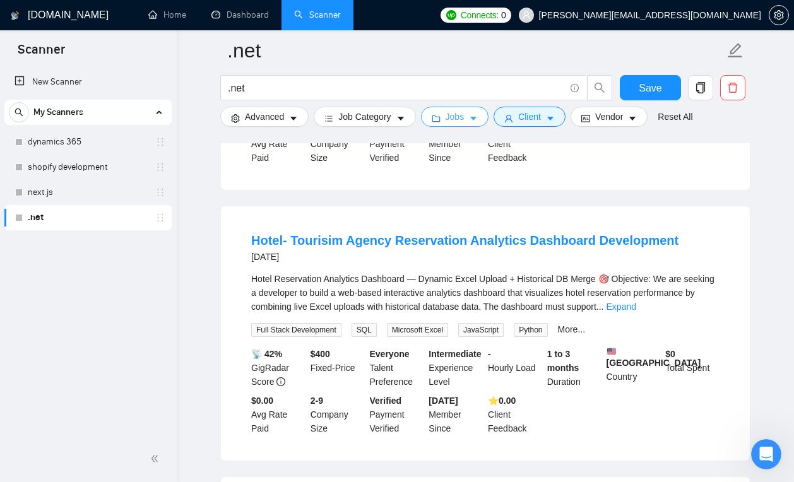
click at [461, 117] on span "Jobs" at bounding box center [454, 117] width 19 height 14
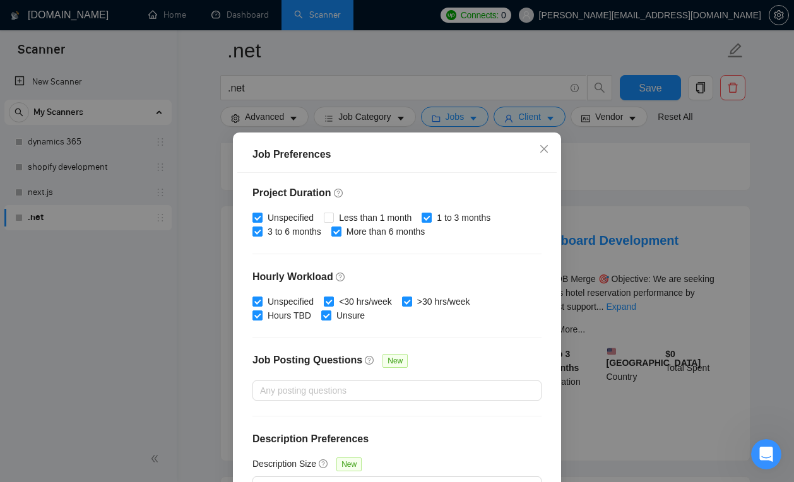
scroll to position [11, 0]
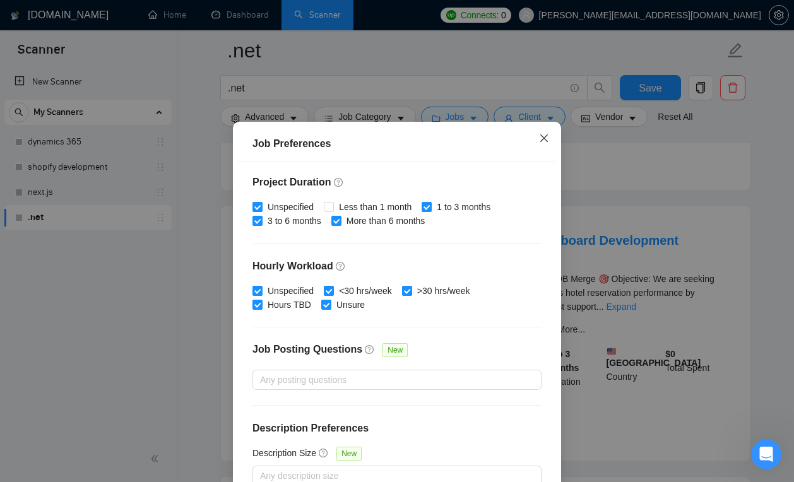
click at [542, 139] on icon "close" at bounding box center [544, 138] width 8 height 8
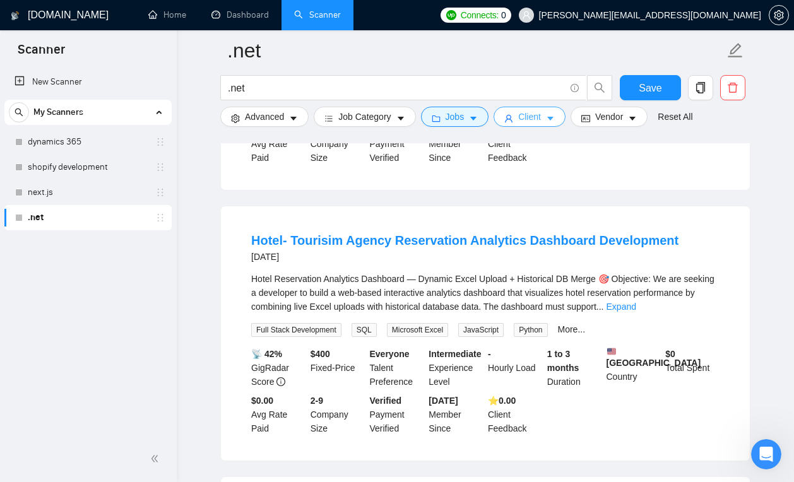
click at [537, 115] on span "Client" at bounding box center [529, 117] width 23 height 14
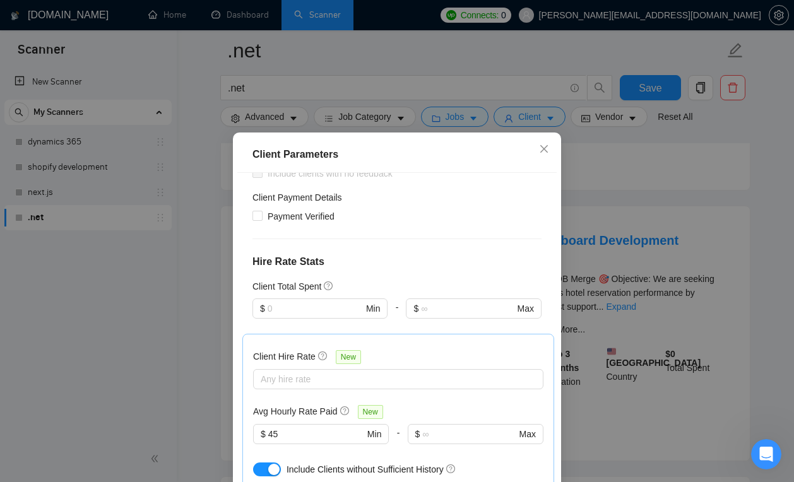
scroll to position [338, 0]
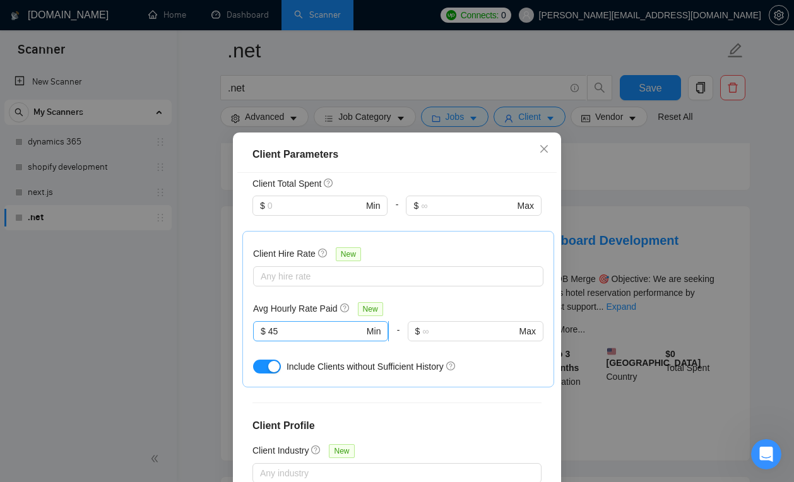
click at [313, 336] on input "45" at bounding box center [316, 331] width 96 height 14
click at [265, 364] on button "button" at bounding box center [267, 367] width 28 height 14
click at [267, 370] on button "button" at bounding box center [267, 367] width 28 height 14
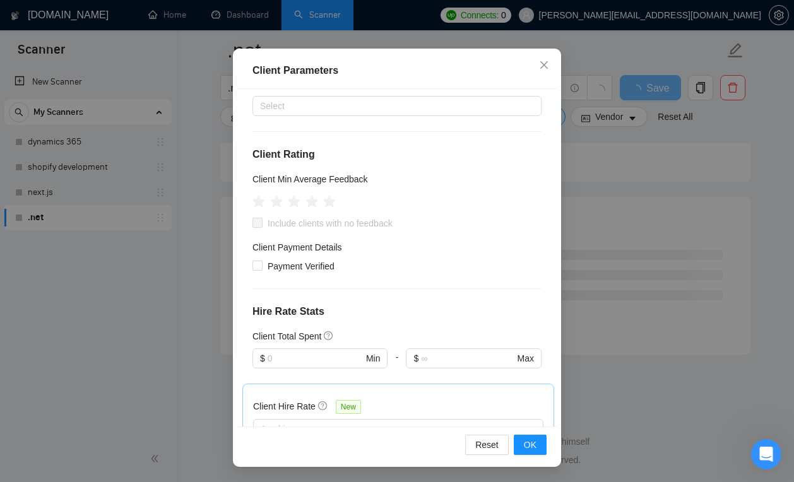
scroll to position [0, 0]
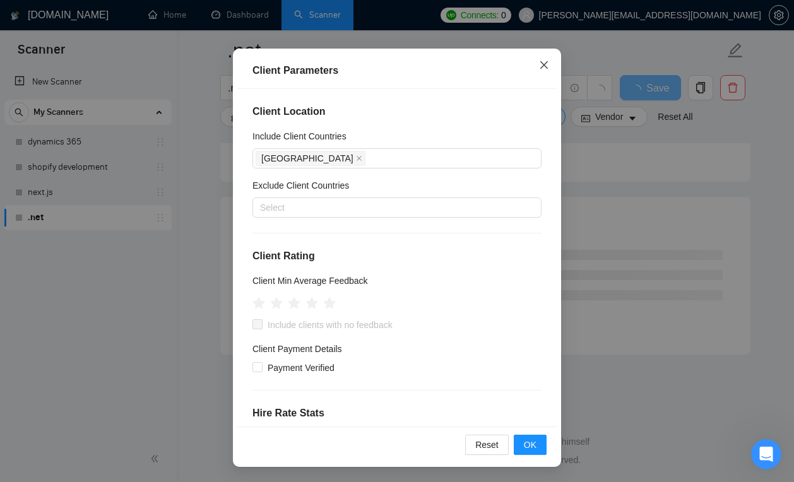
click at [542, 67] on icon "close" at bounding box center [544, 65] width 10 height 10
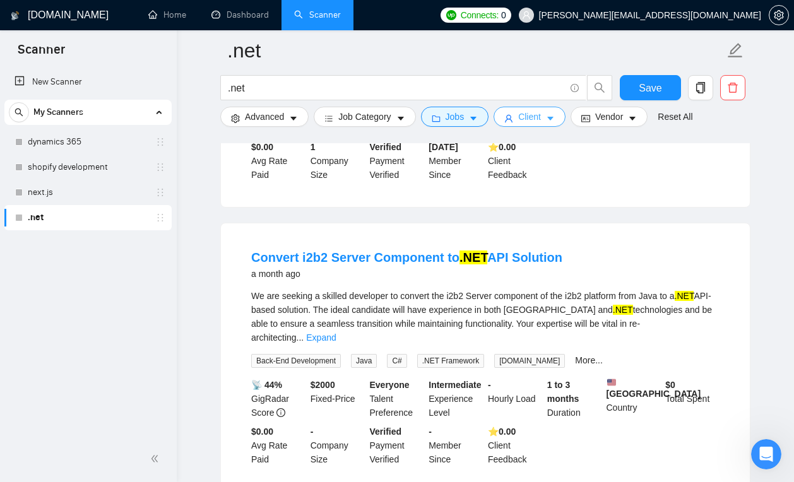
scroll to position [2495, 0]
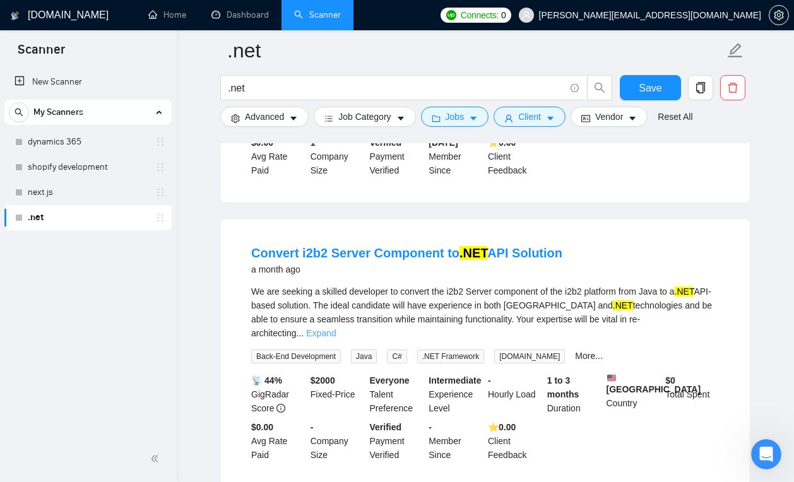
click at [336, 338] on link "Expand" at bounding box center [321, 333] width 30 height 10
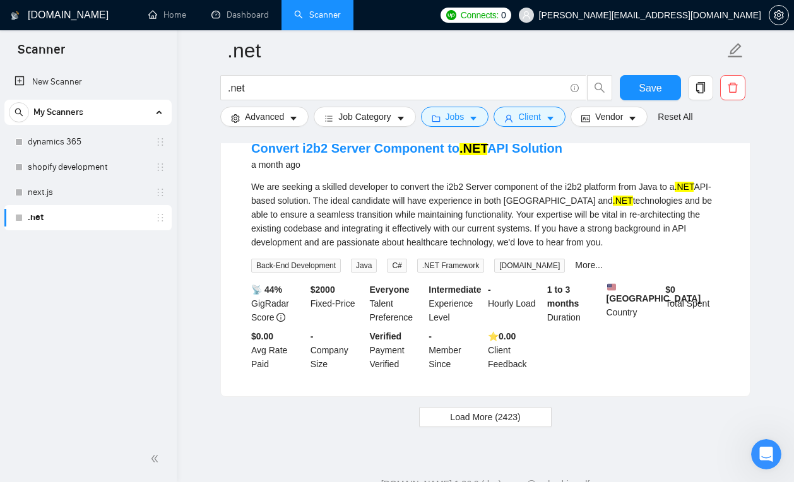
scroll to position [2607, 0]
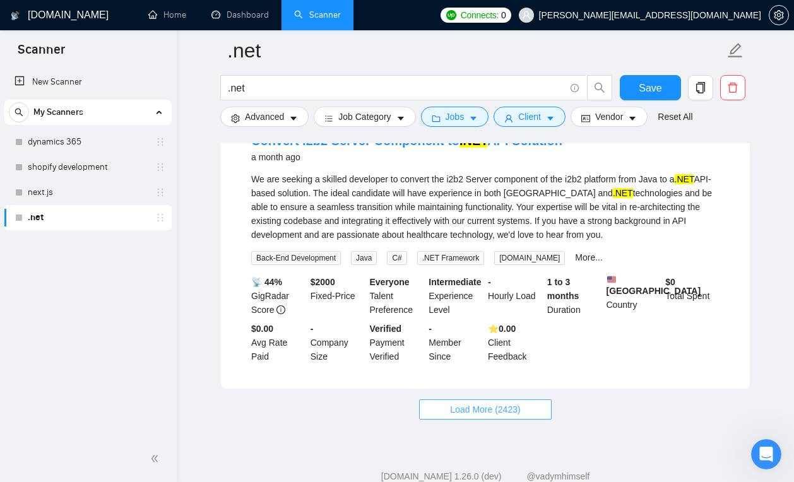
click at [462, 416] on span "Load More (2423)" at bounding box center [485, 409] width 70 height 14
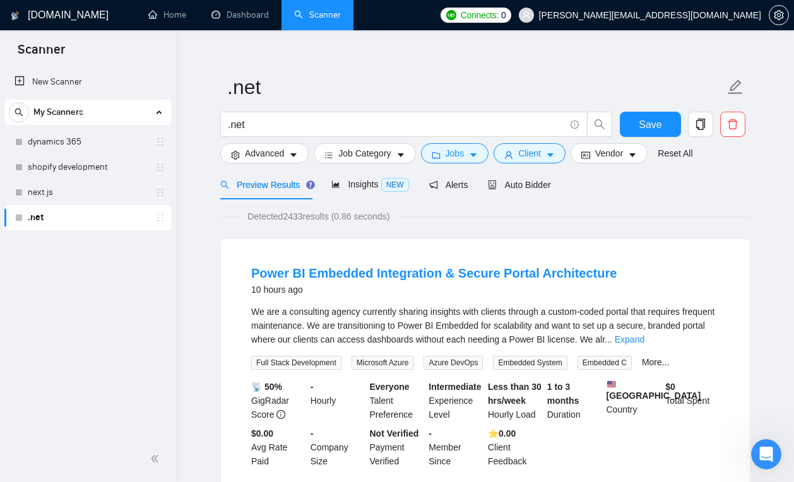
scroll to position [0, 0]
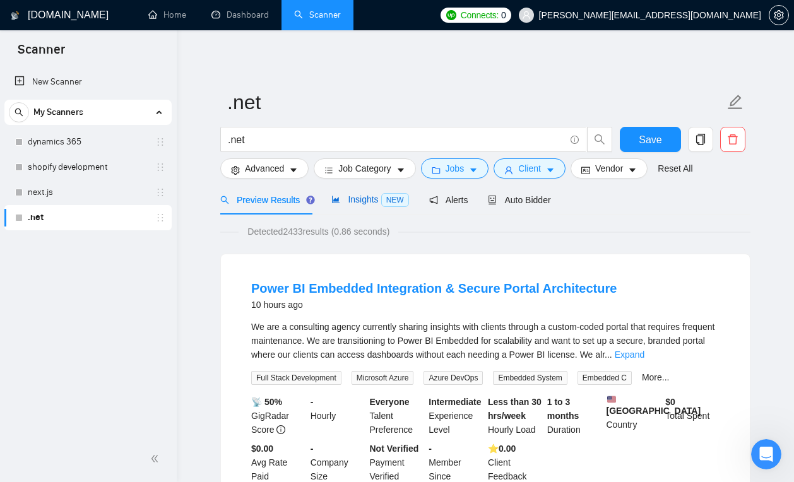
click at [372, 202] on span "Insights NEW" at bounding box center [369, 199] width 77 height 10
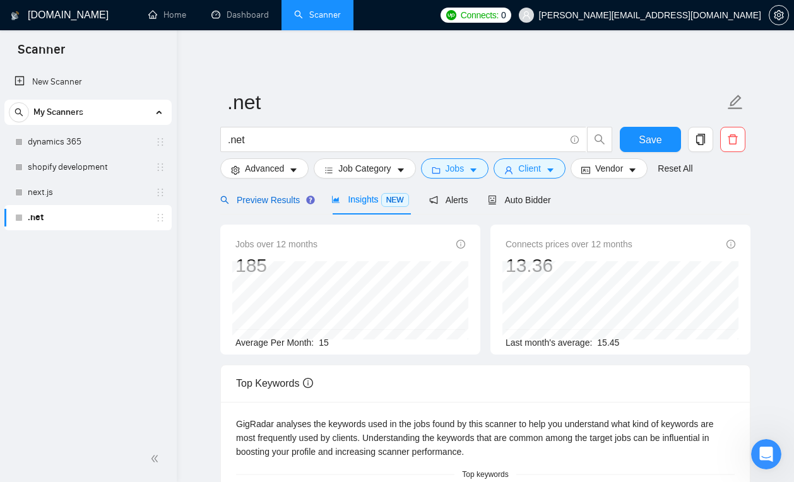
click at [276, 201] on span "Preview Results" at bounding box center [265, 200] width 91 height 10
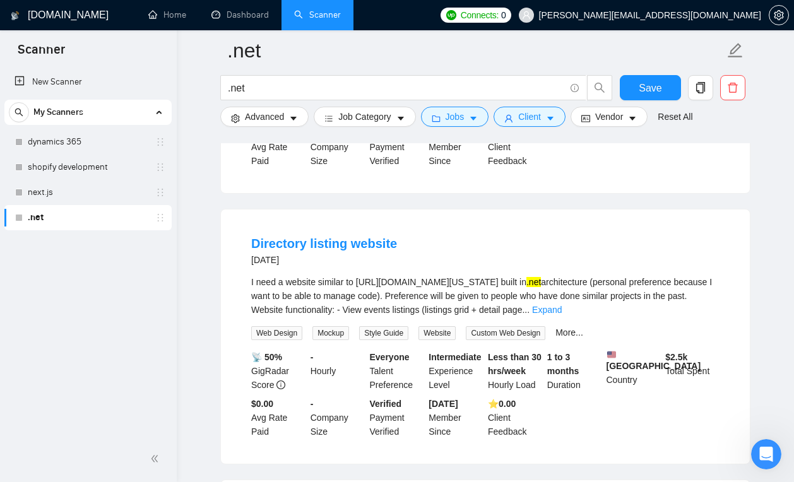
scroll to position [860, 0]
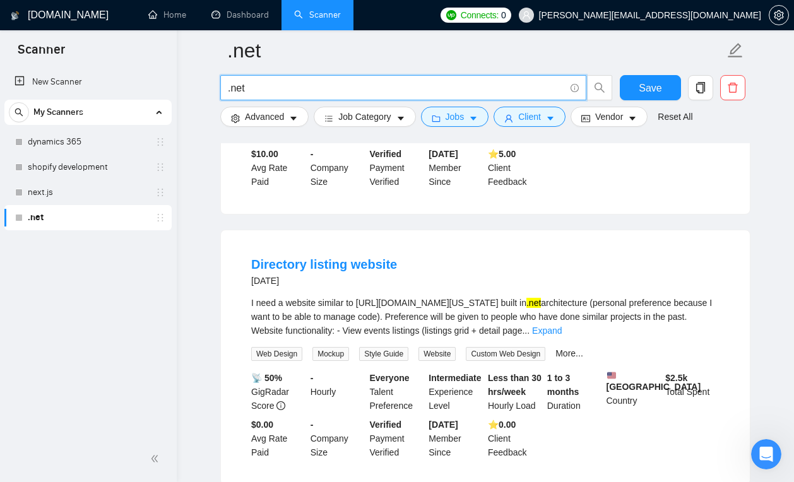
click at [284, 89] on input ".net" at bounding box center [396, 88] width 337 height 16
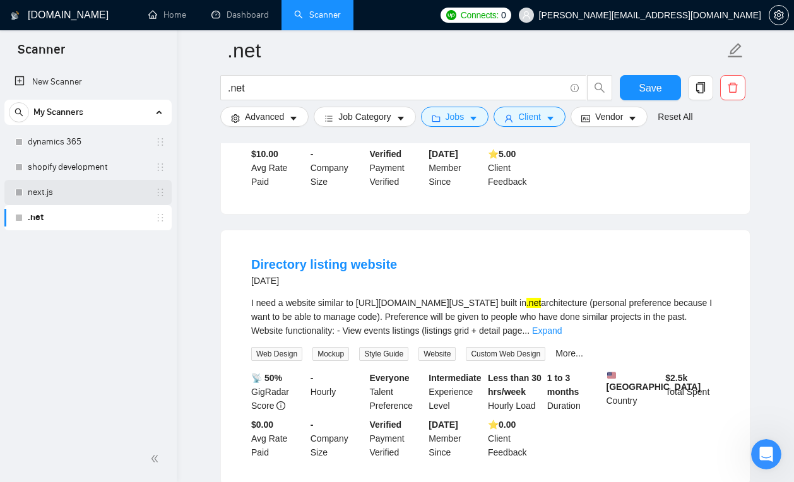
click at [90, 199] on link "next.js" at bounding box center [88, 192] width 120 height 25
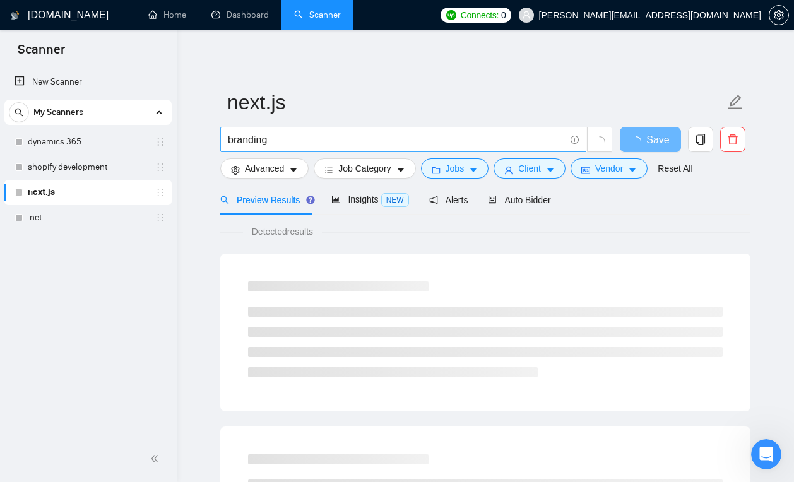
click at [290, 138] on input "branding" at bounding box center [396, 140] width 337 height 16
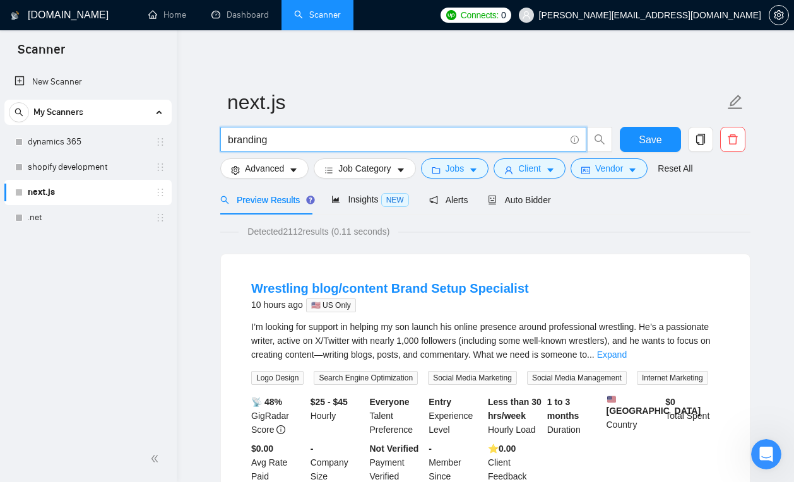
click at [290, 138] on input "branding" at bounding box center [396, 140] width 337 height 16
type input "next.js"
click at [640, 141] on span "Save" at bounding box center [649, 140] width 23 height 16
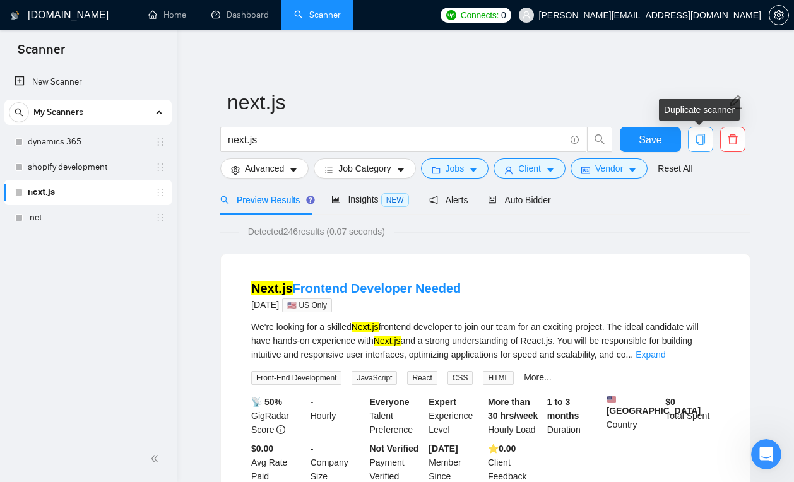
click at [696, 144] on icon "copy" at bounding box center [700, 139] width 11 height 11
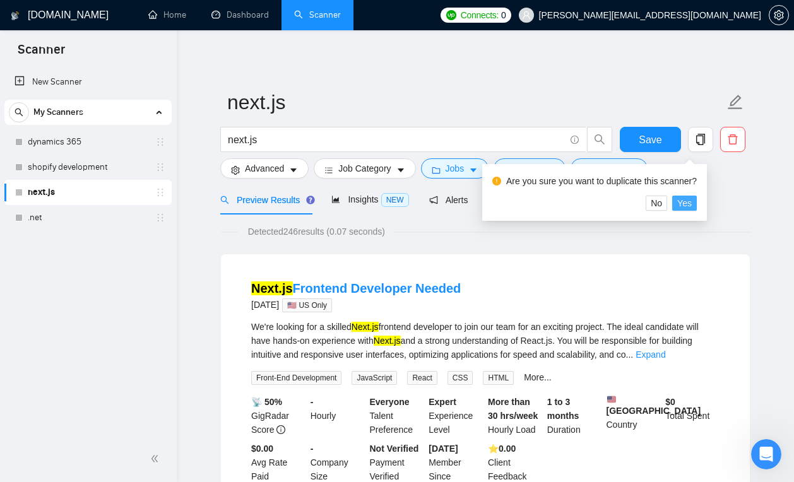
click at [691, 204] on span "Yes" at bounding box center [684, 203] width 15 height 14
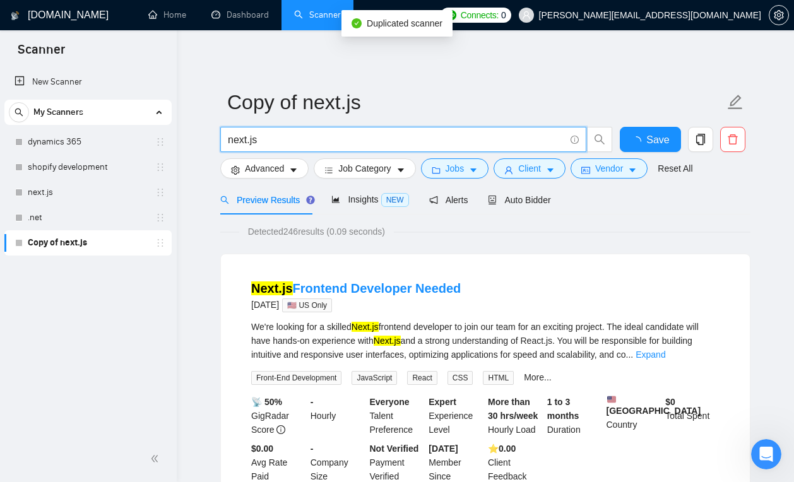
click at [243, 143] on input "next.js" at bounding box center [396, 140] width 337 height 16
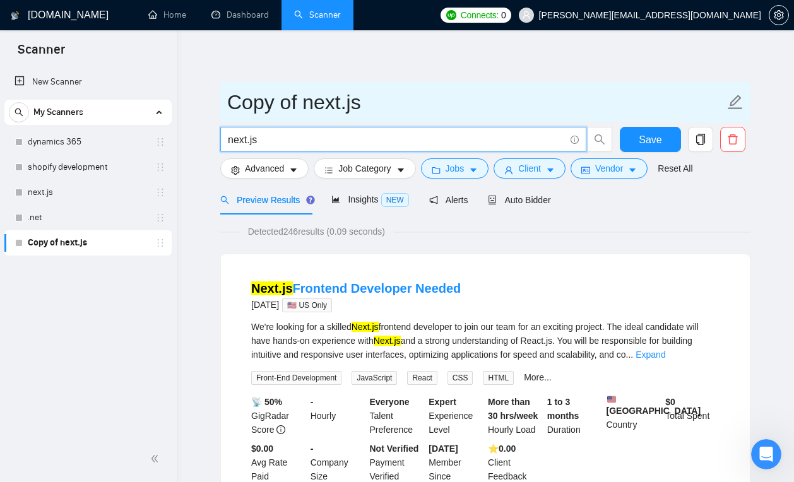
click at [276, 112] on input "Copy of next.js" at bounding box center [475, 102] width 497 height 32
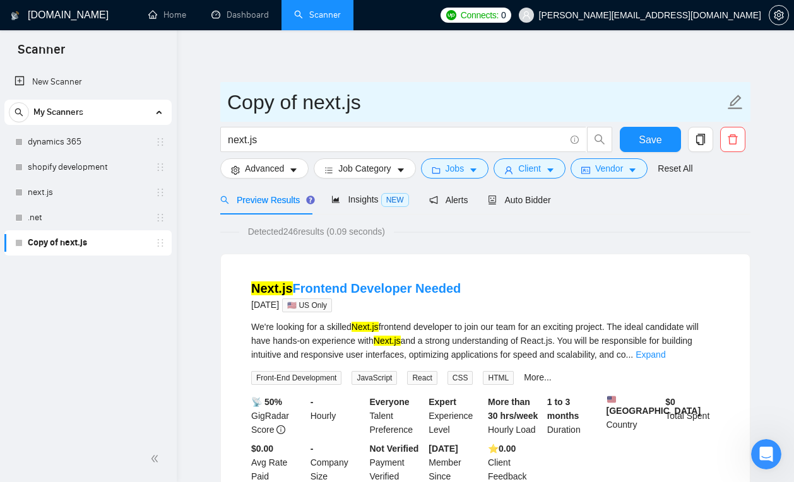
click at [288, 109] on input "Copy of next.js" at bounding box center [475, 102] width 497 height 32
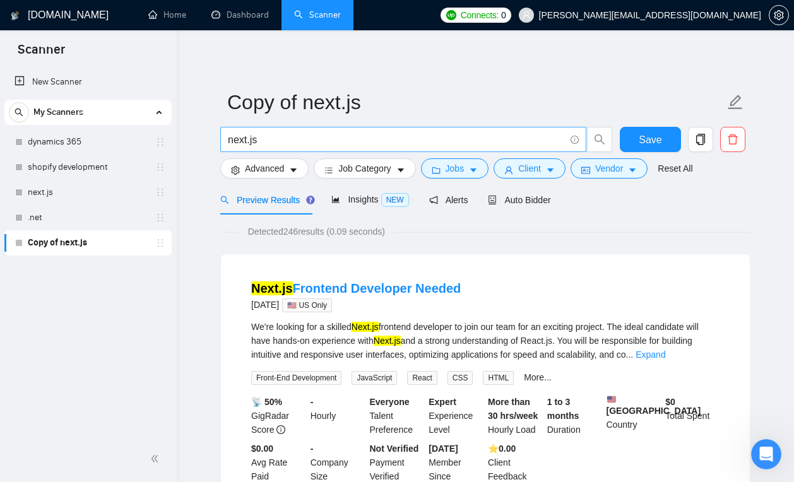
click at [271, 141] on input "next.js" at bounding box center [396, 140] width 337 height 16
click at [246, 143] on input "next.js" at bounding box center [396, 140] width 337 height 16
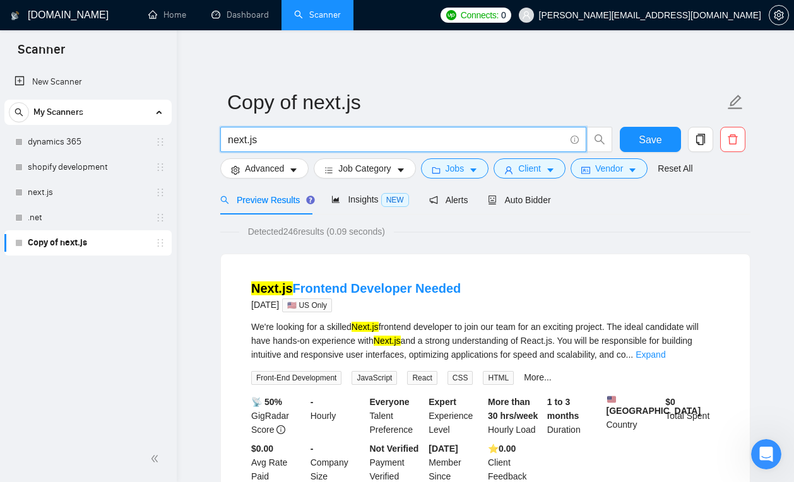
click at [246, 143] on input "next.js" at bounding box center [396, 140] width 337 height 16
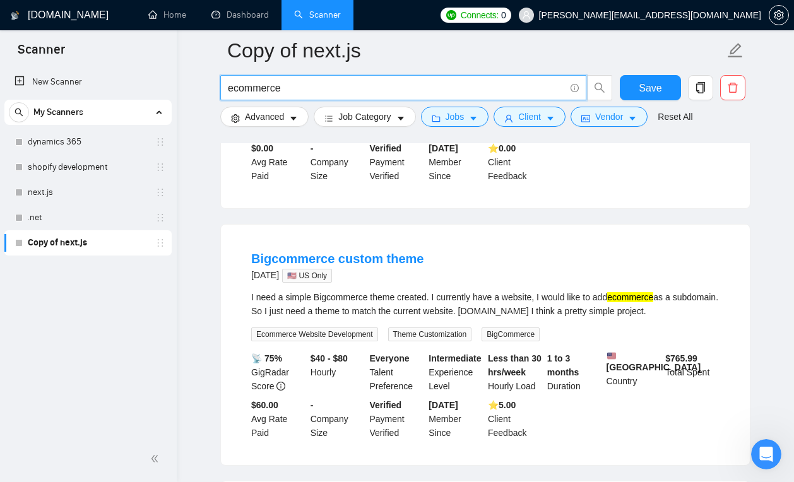
scroll to position [1173, 0]
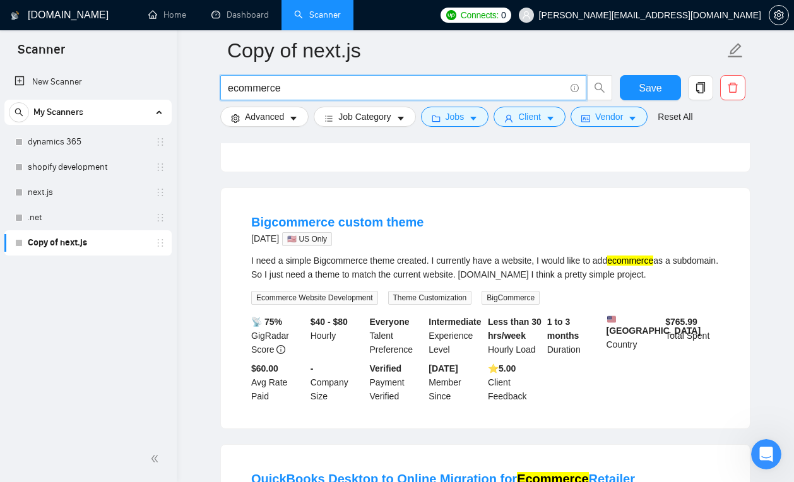
type input "ecommerce"
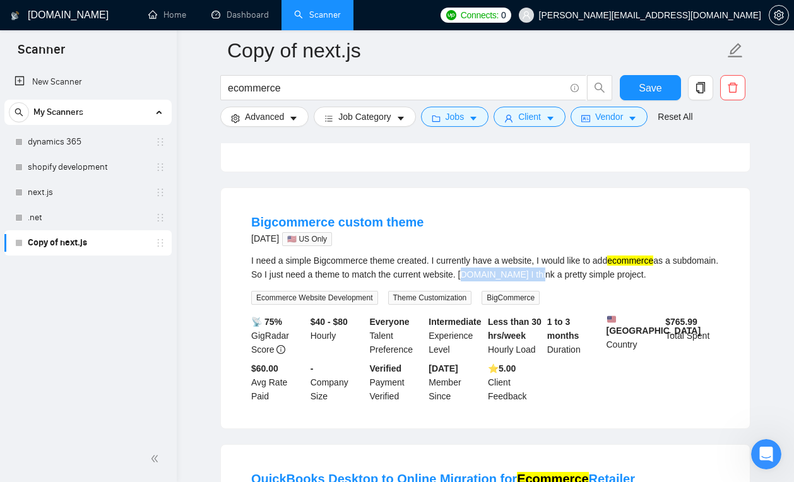
drag, startPoint x: 518, startPoint y: 296, endPoint x: 612, endPoint y: 295, distance: 94.6
click at [613, 281] on div "I need a simple Bigcommerce theme created. I currently have a website, I would …" at bounding box center [485, 268] width 468 height 28
copy div "[DOMAIN_NAME]"
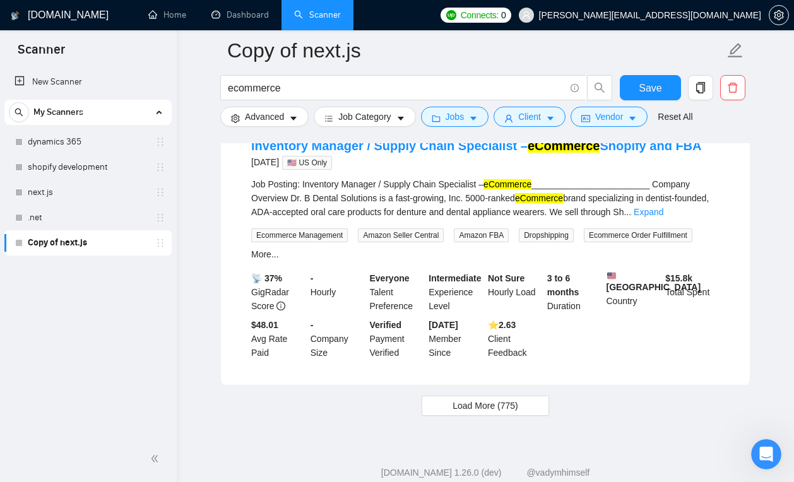
scroll to position [2709, 0]
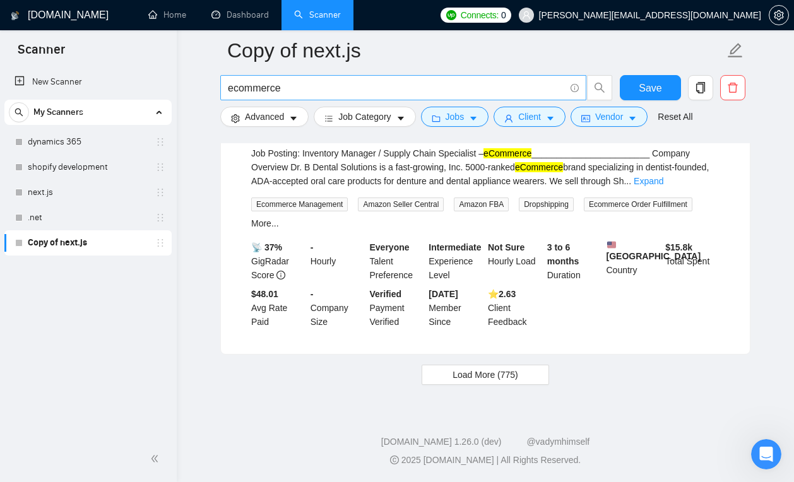
click at [273, 89] on input "ecommerce" at bounding box center [396, 88] width 337 height 16
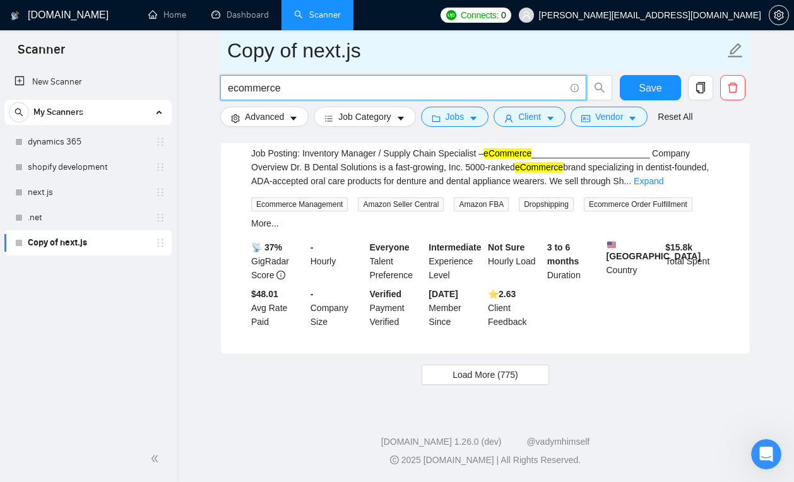
click at [307, 56] on input "Copy of next.js" at bounding box center [475, 51] width 497 height 32
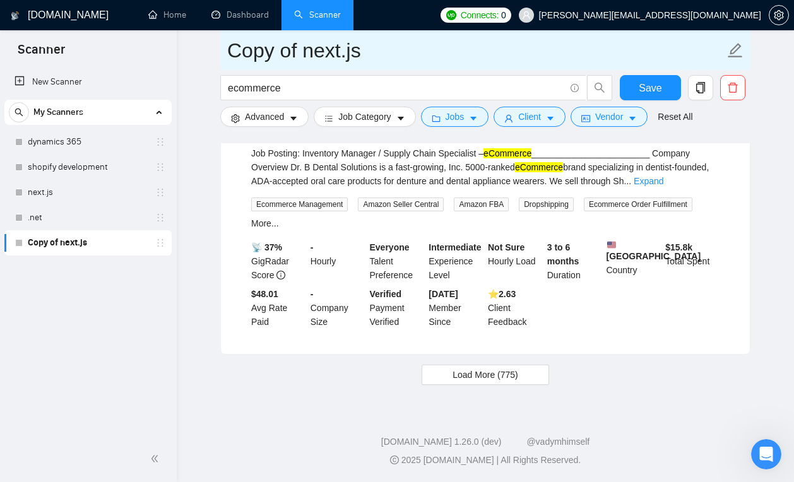
click at [306, 56] on input "Copy of next.js" at bounding box center [475, 51] width 497 height 32
type input "bigcommerce"
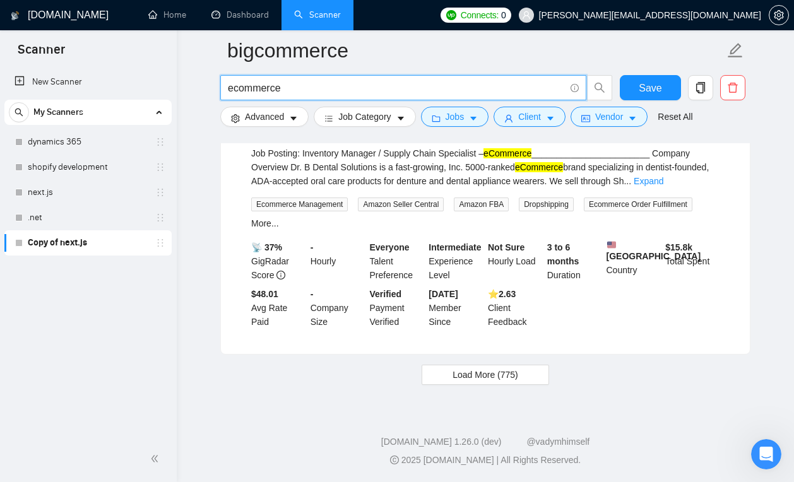
click at [308, 91] on input "ecommerce" at bounding box center [396, 88] width 337 height 16
type input "f"
type input "bigcommerce"
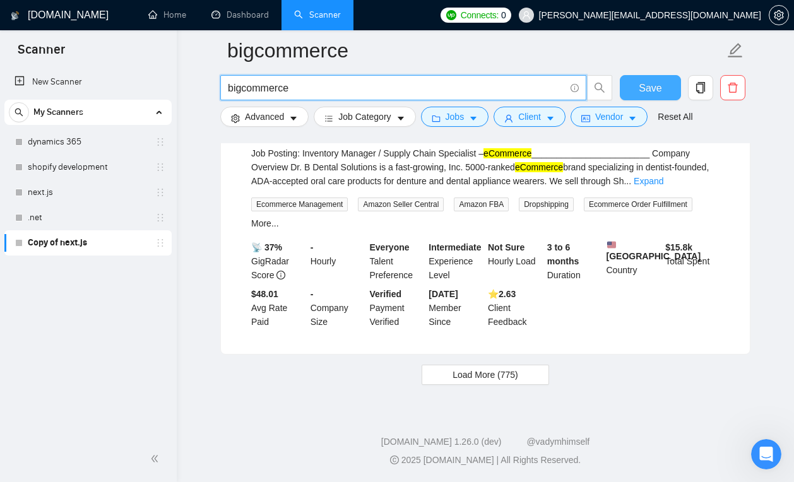
click at [660, 85] on button "Save" at bounding box center [649, 87] width 61 height 25
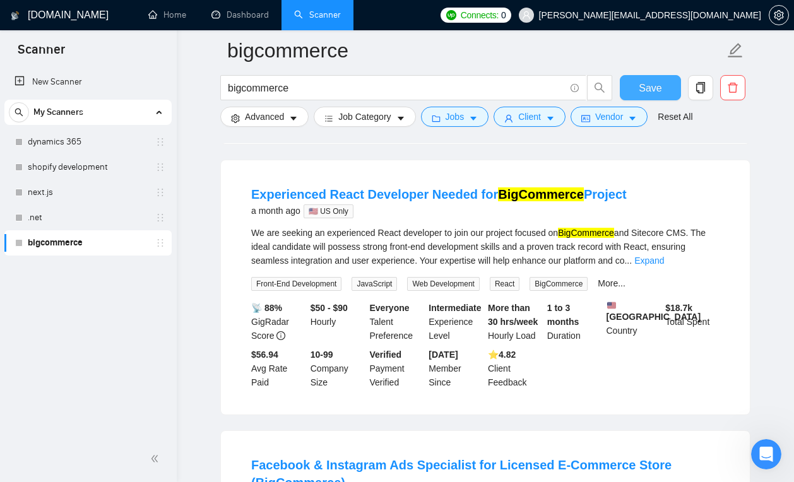
scroll to position [362, 0]
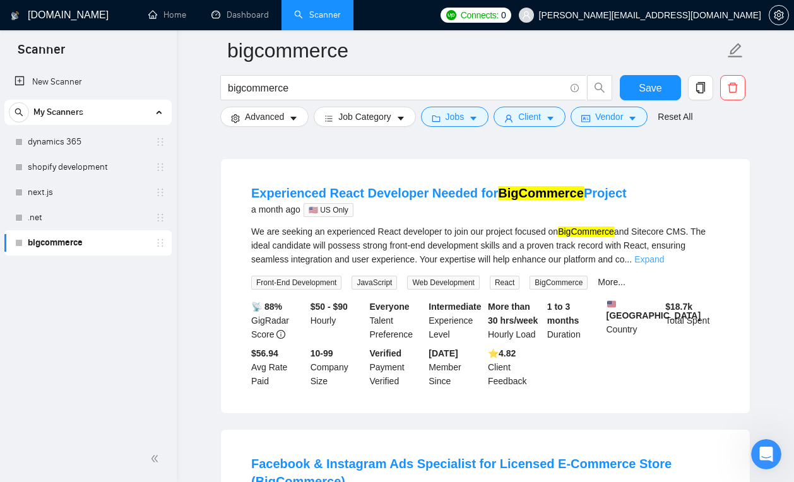
click at [664, 264] on link "Expand" at bounding box center [649, 259] width 30 height 10
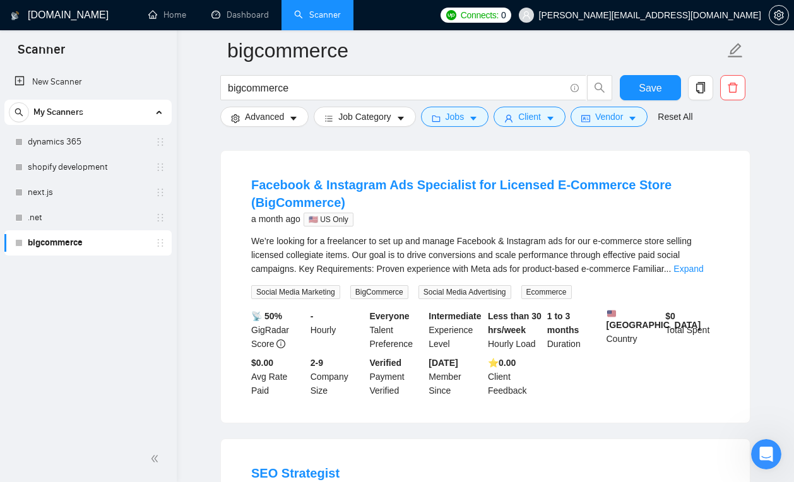
scroll to position [672, 0]
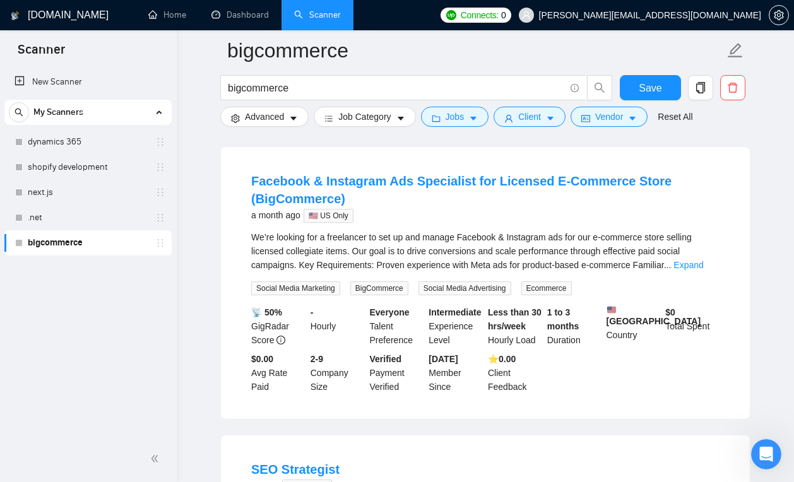
click at [696, 270] on link "Expand" at bounding box center [688, 265] width 30 height 10
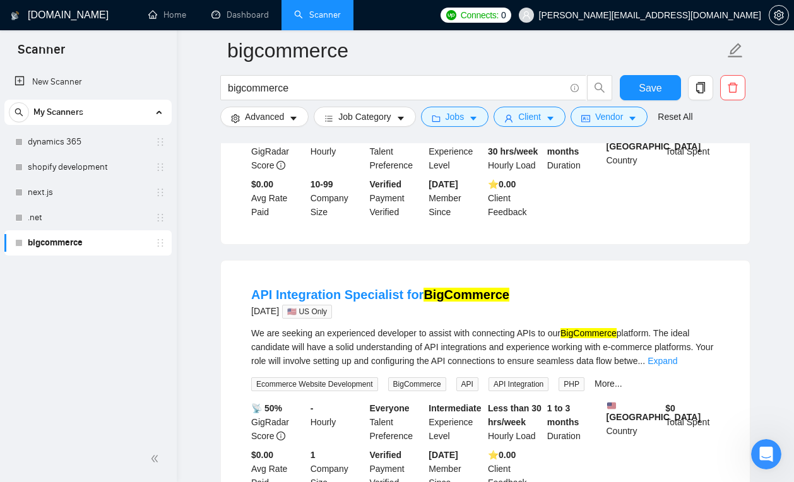
scroll to position [1273, 0]
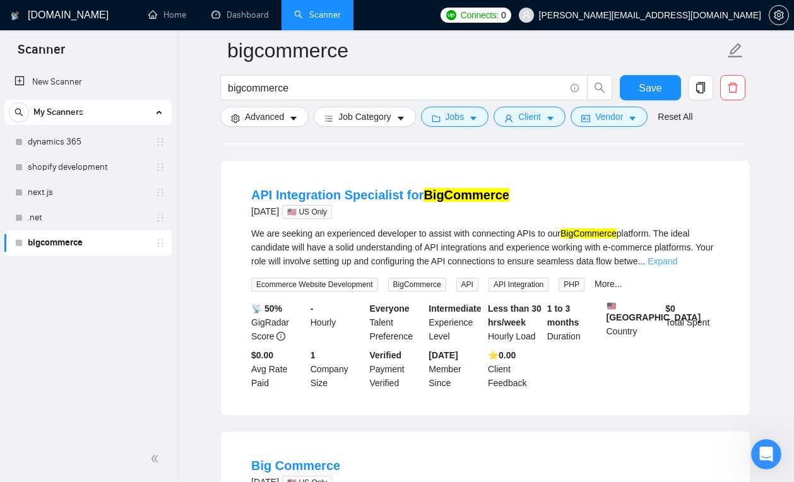
click at [677, 266] on link "Expand" at bounding box center [662, 261] width 30 height 10
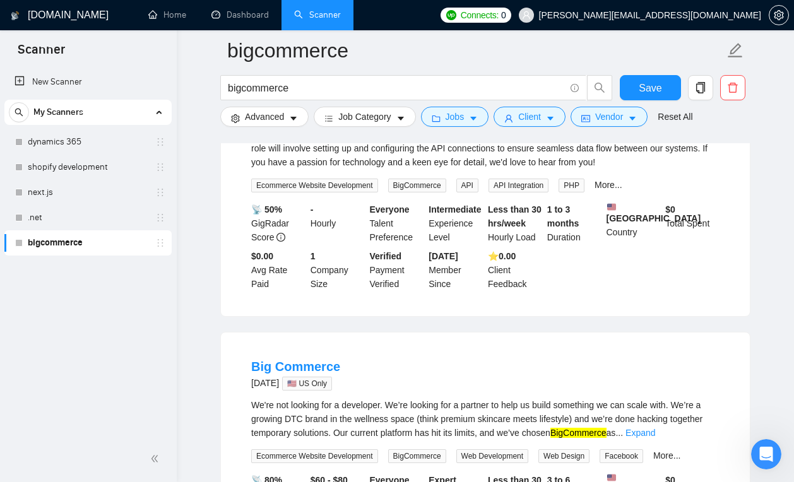
scroll to position [1611, 0]
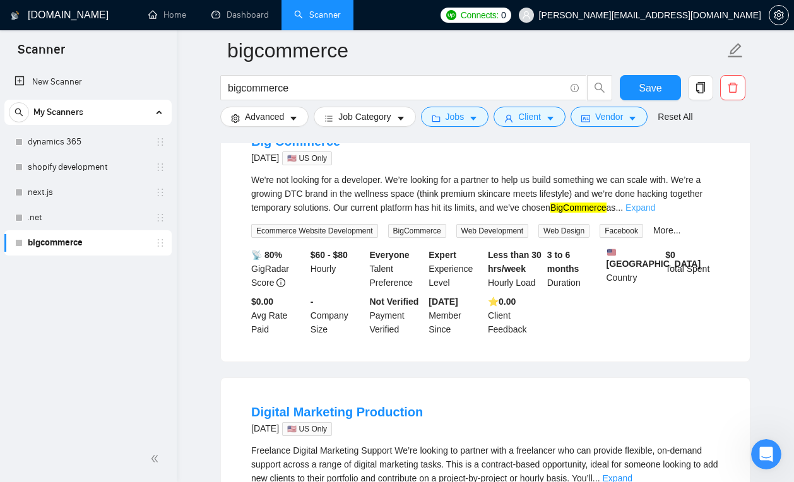
click at [655, 213] on link "Expand" at bounding box center [640, 207] width 30 height 10
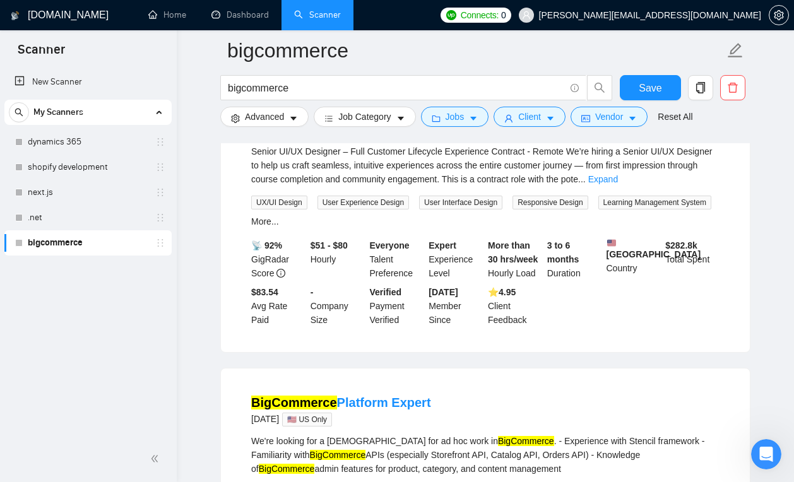
scroll to position [2465, 0]
click at [618, 184] on link "Expand" at bounding box center [603, 178] width 30 height 10
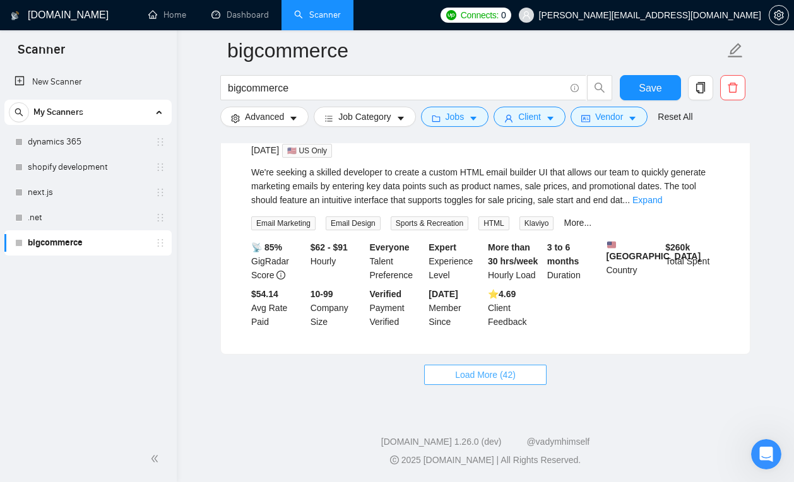
scroll to position [3476, 0]
click at [503, 382] on span "Load More (42)" at bounding box center [485, 375] width 61 height 14
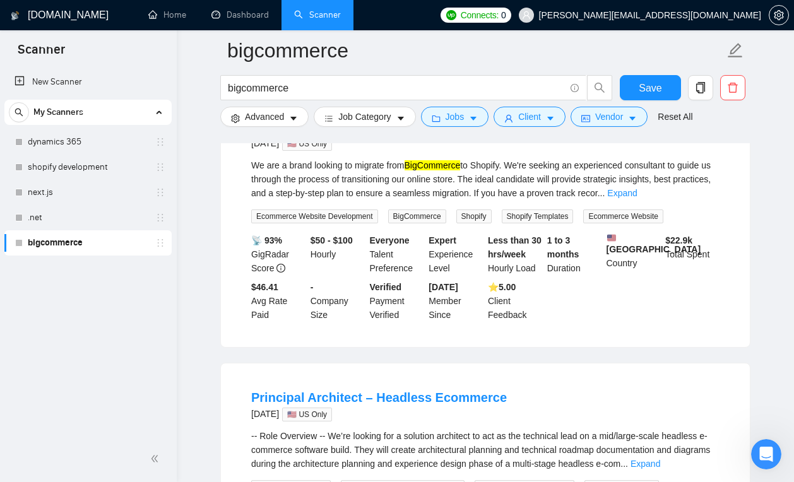
scroll to position [4272, 0]
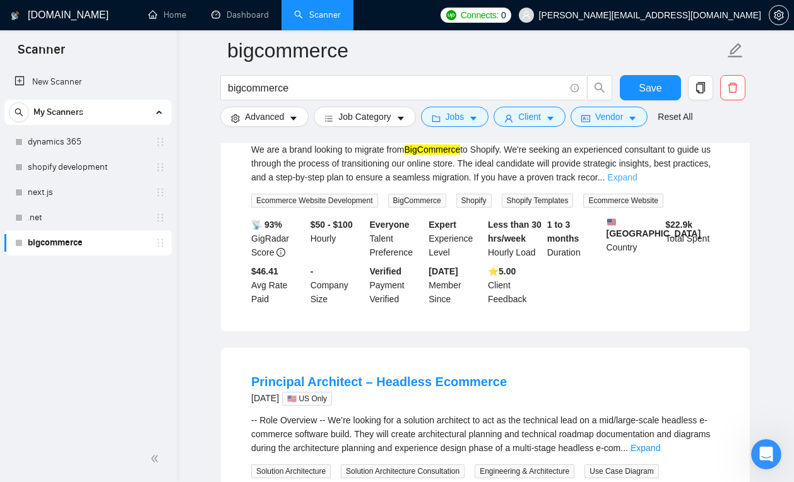
click at [636, 182] on link "Expand" at bounding box center [622, 177] width 30 height 10
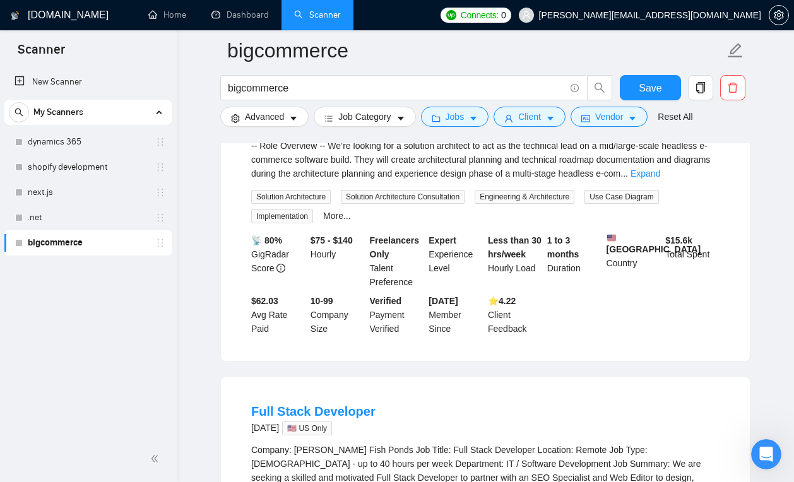
scroll to position [4478, 0]
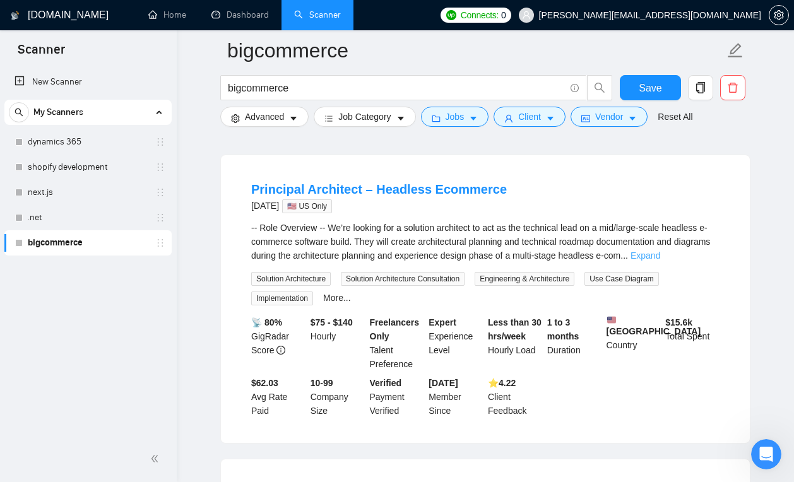
click at [660, 261] on link "Expand" at bounding box center [645, 255] width 30 height 10
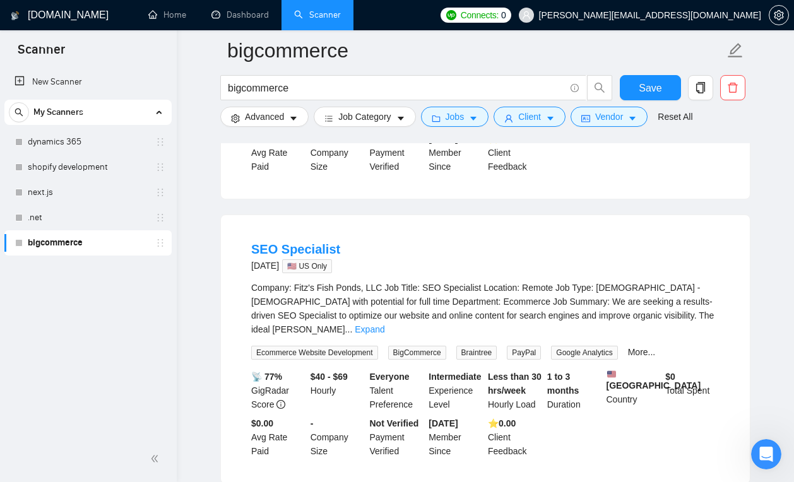
scroll to position [6098, 0]
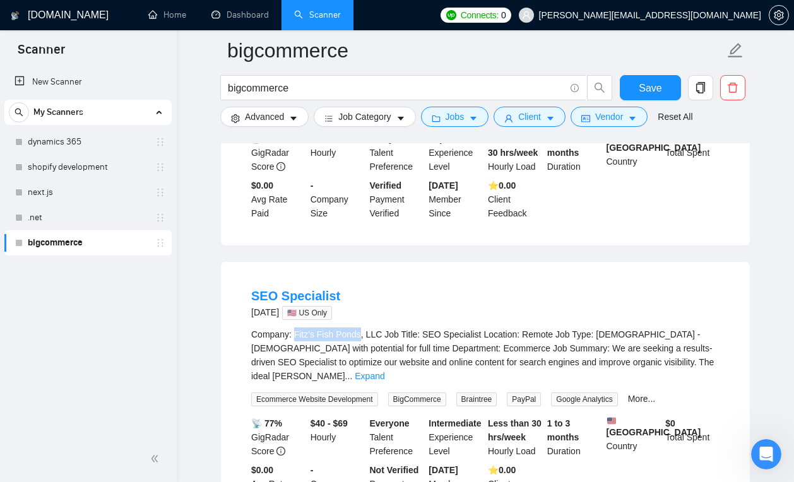
drag, startPoint x: 295, startPoint y: 416, endPoint x: 362, endPoint y: 416, distance: 67.5
click at [362, 383] on div "Company: Fitz's Fish Ponds, LLC Job Title: SEO Specialist Location: Remote Job …" at bounding box center [485, 355] width 468 height 56
copy div "Fitz's Fish Ponds"
click at [254, 245] on div "Web Editor - Content Management/SEO [DATE] 🇺🇸 US Only Company: [PERSON_NAME] Fi…" at bounding box center [485, 111] width 529 height 268
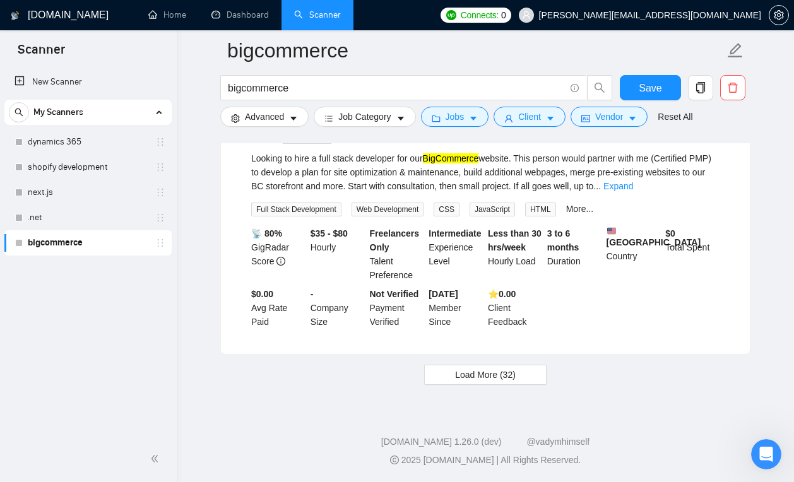
scroll to position [6914, 0]
click at [457, 373] on span "Load More (32)" at bounding box center [485, 375] width 61 height 14
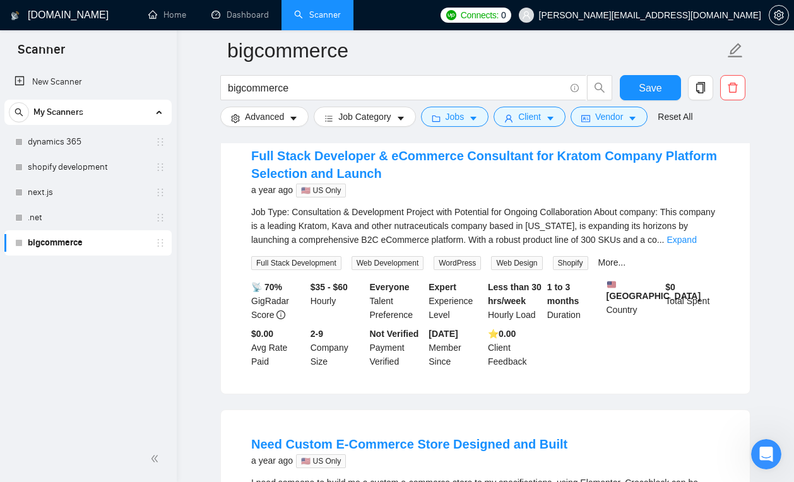
scroll to position [8986, 0]
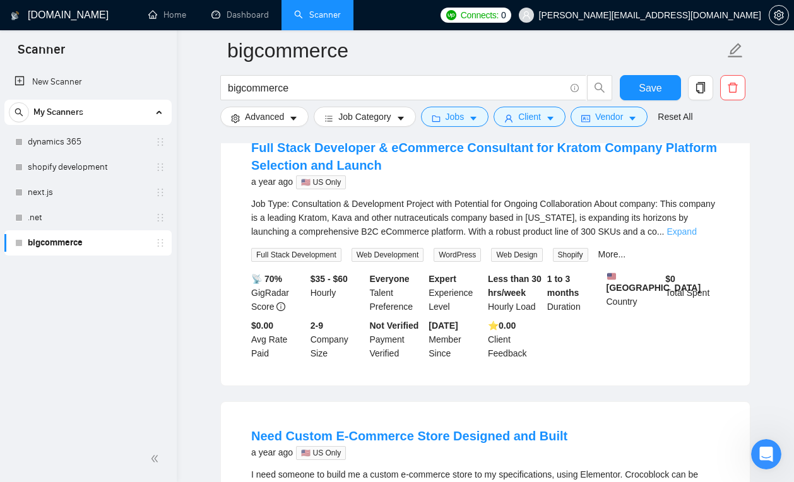
click at [696, 237] on link "Expand" at bounding box center [681, 231] width 30 height 10
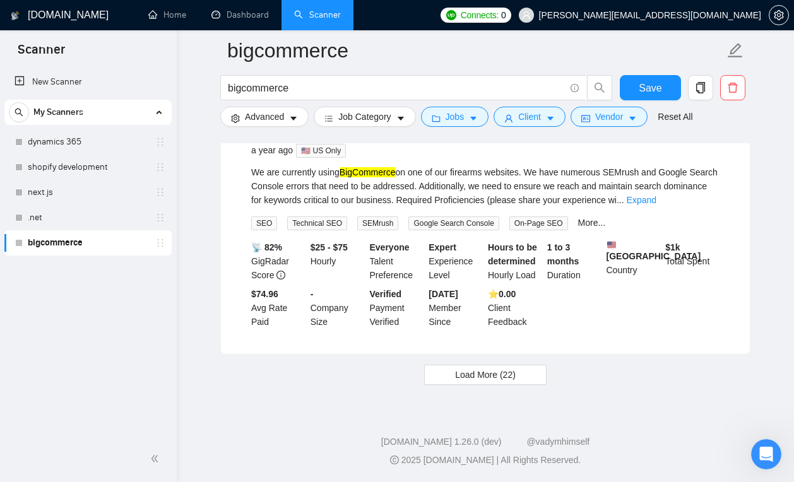
scroll to position [10086, 0]
click at [702, 207] on div "We are currently using BigCommerce on one of our firearms websites. We have num…" at bounding box center [485, 186] width 468 height 42
click at [656, 205] on link "Expand" at bounding box center [641, 200] width 30 height 10
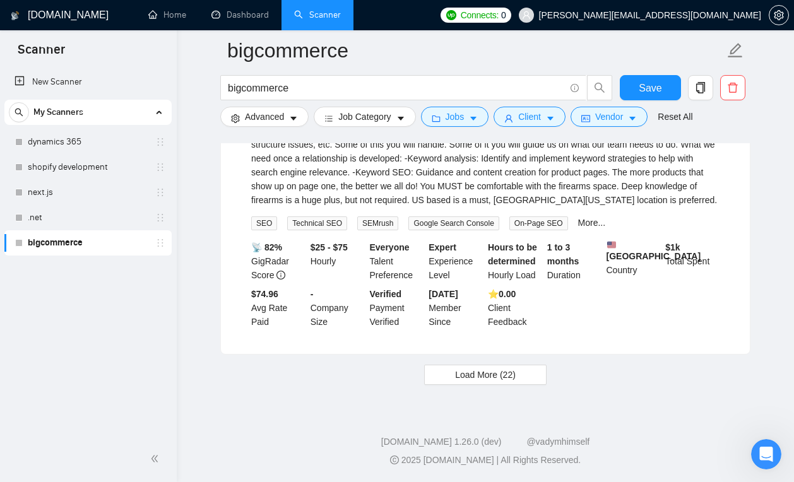
scroll to position [10322, 0]
click at [501, 375] on span "Load More (22)" at bounding box center [485, 375] width 61 height 14
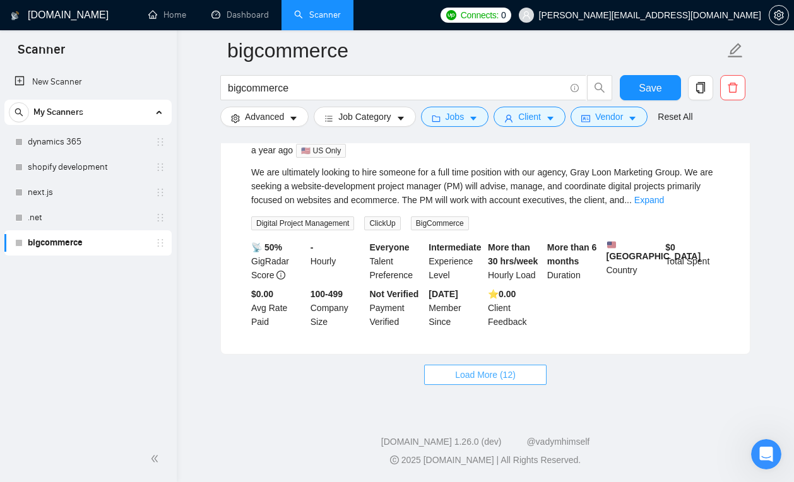
scroll to position [13121, 0]
click at [502, 370] on span "Load More (12)" at bounding box center [485, 375] width 61 height 14
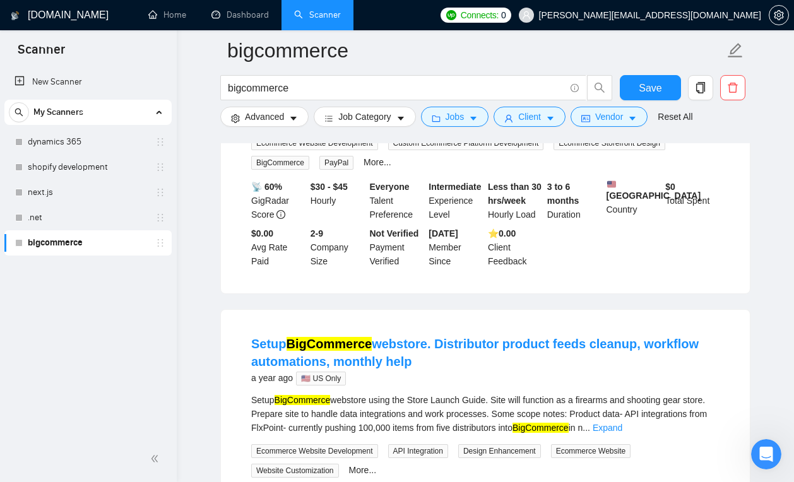
scroll to position [13324, 0]
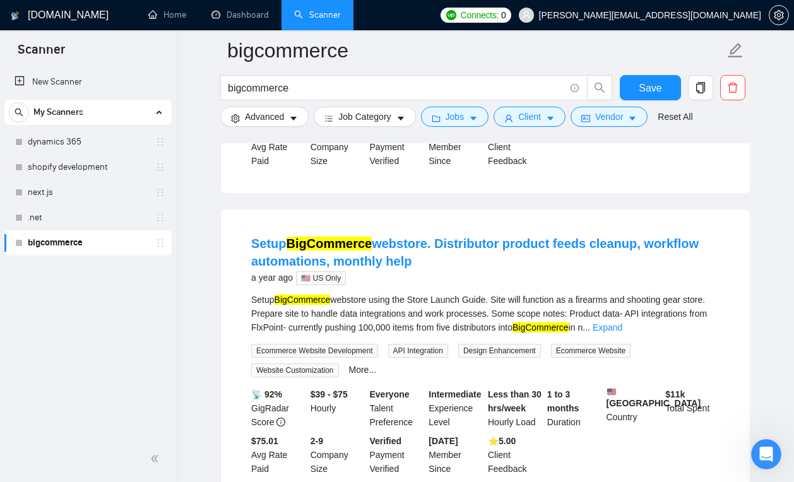
click at [298, 25] on link "Expand" at bounding box center [283, 20] width 30 height 10
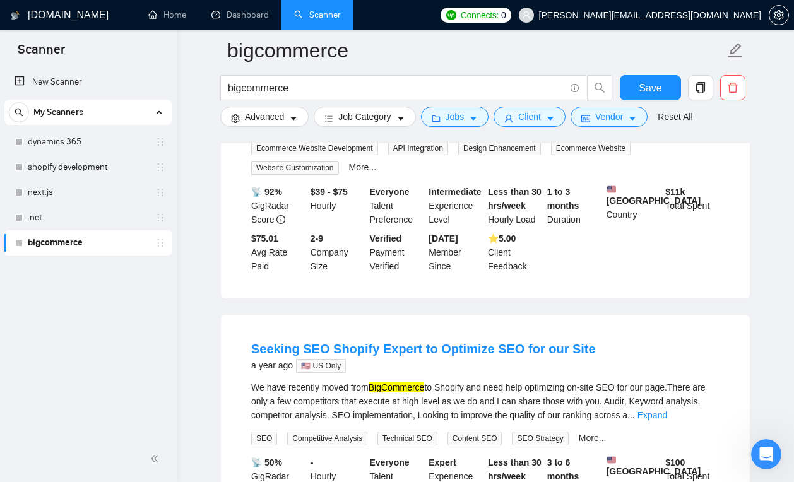
scroll to position [13818, 0]
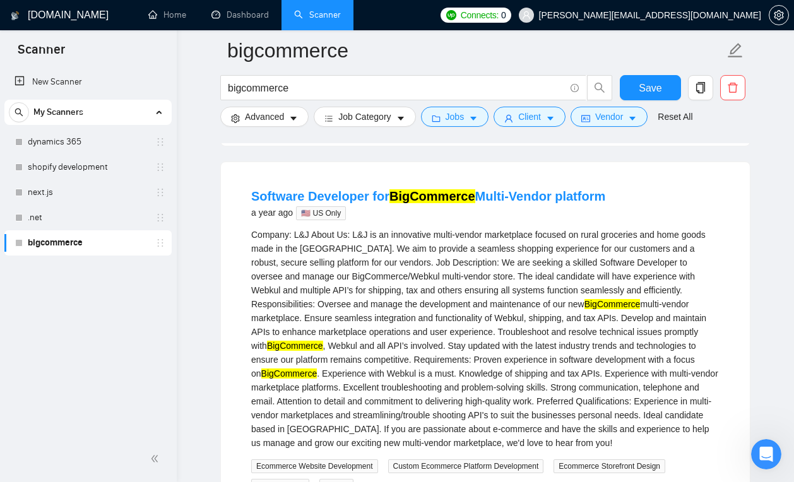
scroll to position [13063, 0]
